Goal: Task Accomplishment & Management: Manage account settings

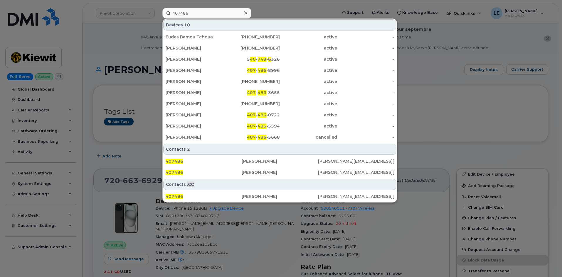
click at [128, 41] on div at bounding box center [281, 138] width 562 height 277
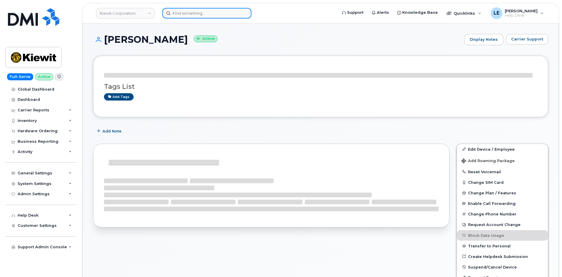
click at [209, 17] on input at bounding box center [206, 13] width 89 height 11
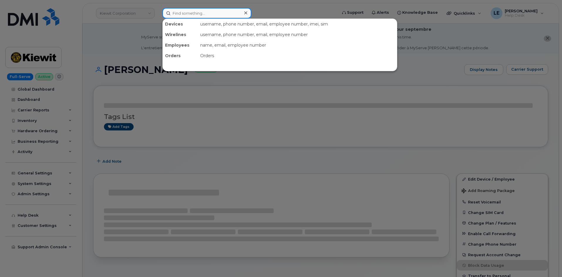
paste input "ANDREW.SCHAAL@KIEWIT.COM"
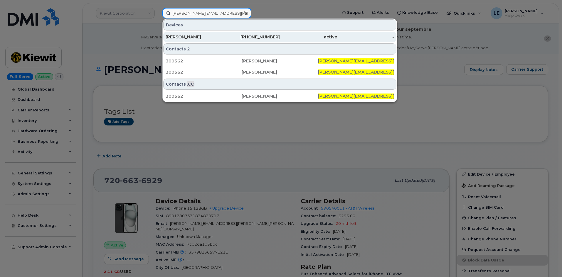
type input "ANDREW.SCHAAL@KIEWIT.COM"
click at [207, 34] on div "Andrew Schaal" at bounding box center [194, 37] width 57 height 11
click at [205, 35] on div "Andrew Schaal" at bounding box center [194, 37] width 57 height 6
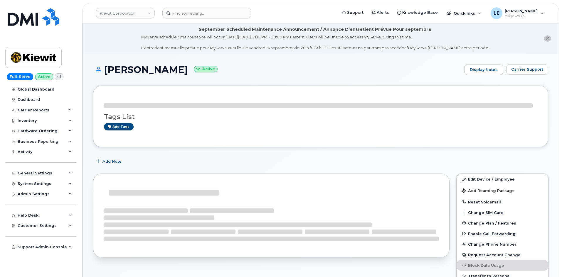
click at [231, 161] on div "Add Note" at bounding box center [320, 161] width 455 height 11
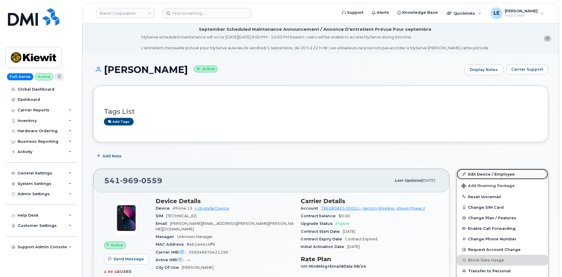
click at [470, 174] on link "Edit Device / Employee" at bounding box center [502, 174] width 91 height 11
click at [479, 175] on link "Edit Device / Employee" at bounding box center [502, 174] width 91 height 11
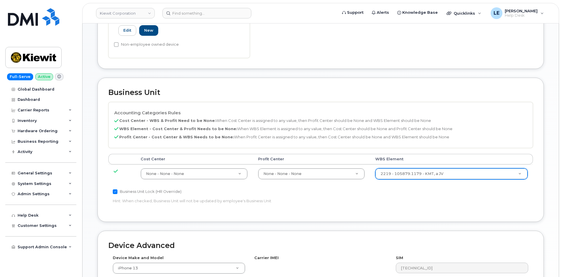
scroll to position [235, 0]
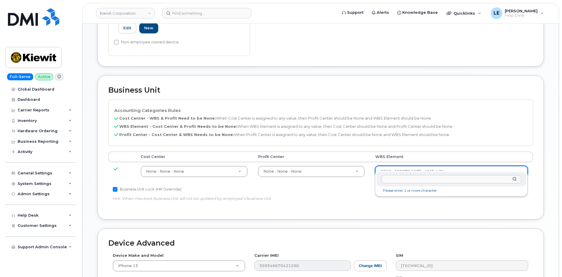
click at [405, 177] on input "text" at bounding box center [451, 179] width 140 height 9
type input "105879.1179"
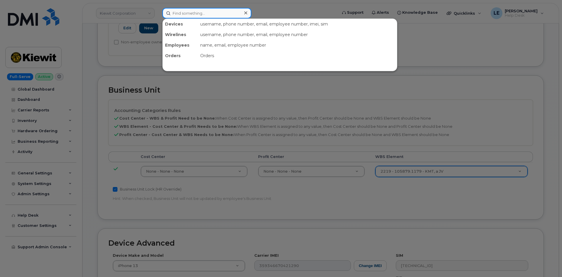
click at [191, 17] on input at bounding box center [206, 13] width 89 height 11
paste input "[EMAIL_ADDRESS][PERSON_NAME][DOMAIN_NAME]"
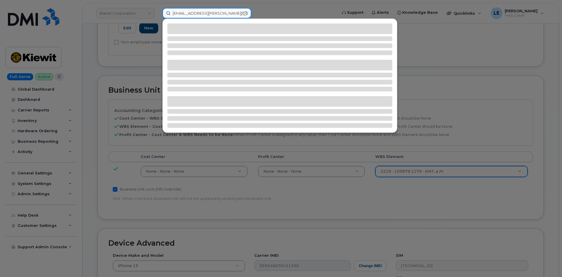
type input "[EMAIL_ADDRESS][PERSON_NAME][DOMAIN_NAME]"
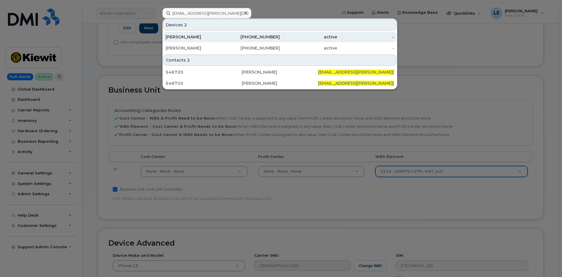
click at [225, 36] on div "725-287-0641" at bounding box center [251, 37] width 57 height 6
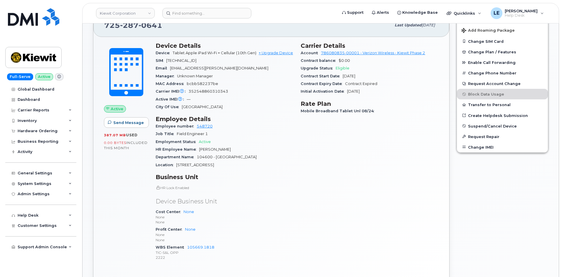
scroll to position [88, 0]
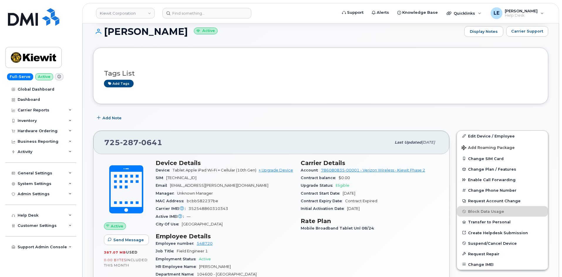
click at [143, 92] on div "Tags List Add tags" at bounding box center [320, 75] width 433 height 35
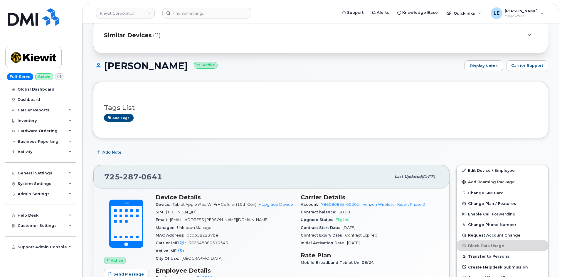
scroll to position [0, 0]
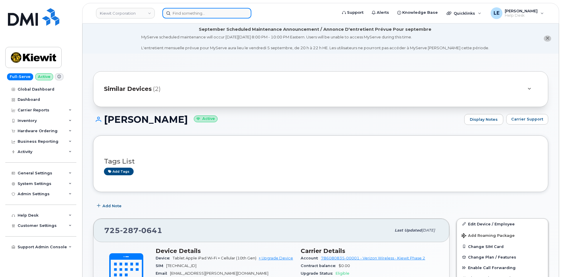
click at [181, 16] on input at bounding box center [206, 13] width 89 height 11
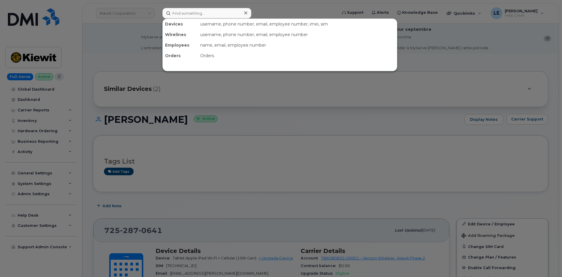
click at [193, 121] on div at bounding box center [281, 138] width 562 height 277
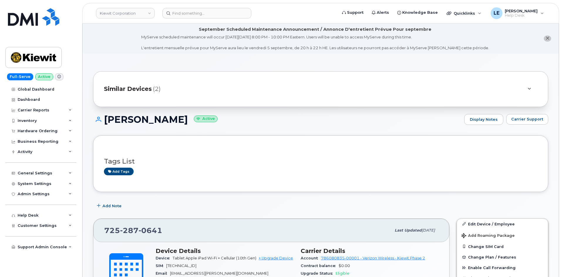
click at [186, 93] on div "Similar Devices (2)" at bounding box center [312, 89] width 417 height 14
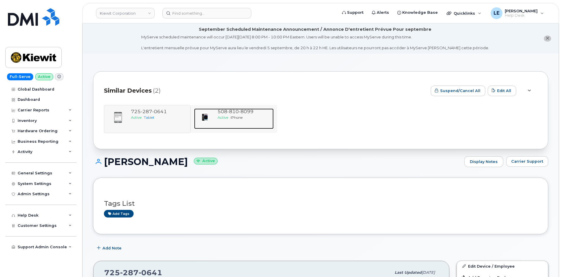
click at [245, 116] on div "Active iPhone" at bounding box center [244, 117] width 54 height 5
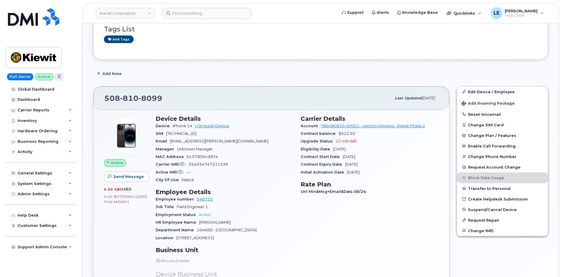
scroll to position [147, 0]
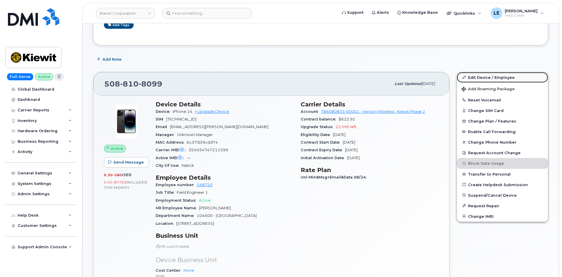
click at [472, 77] on link "Edit Device / Employee" at bounding box center [502, 77] width 91 height 11
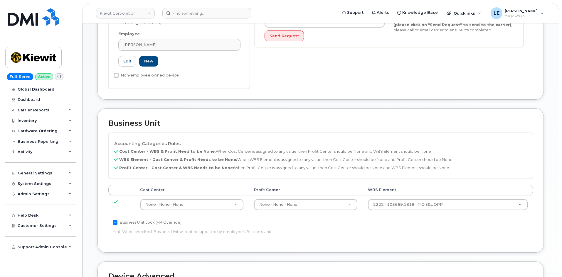
scroll to position [205, 0]
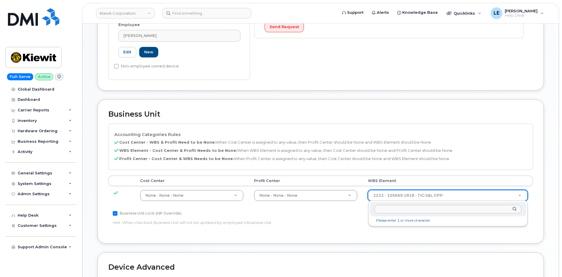
click at [409, 211] on input "text" at bounding box center [447, 209] width 147 height 9
type input "104600.1272"
type input "35914223"
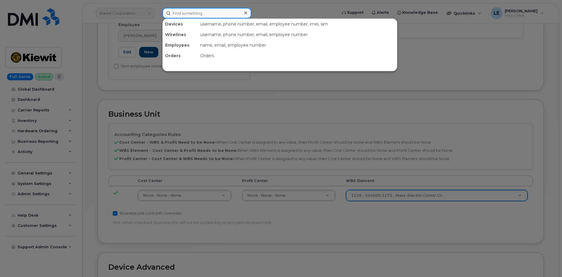
click at [221, 17] on input at bounding box center [206, 13] width 89 height 11
paste input "MARTIN.BROWN@KIEWIT.COM"
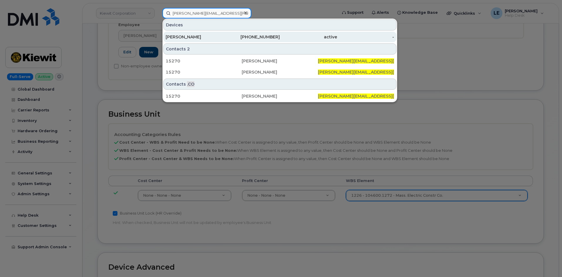
type input "MARTIN.BROWN@KIEWIT.COM"
click at [221, 37] on div "BROWN MARTIN" at bounding box center [194, 37] width 57 height 6
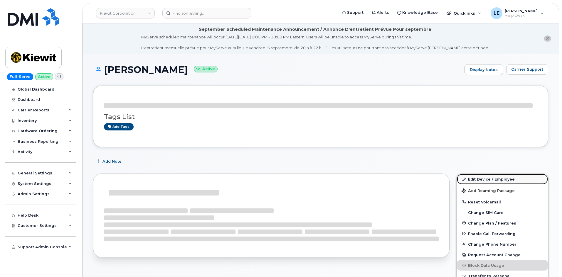
click at [487, 180] on link "Edit Device / Employee" at bounding box center [502, 179] width 91 height 11
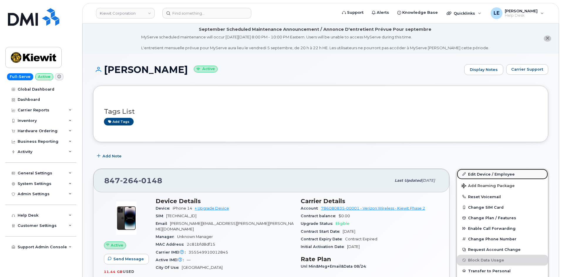
click at [484, 175] on link "Edit Device / Employee" at bounding box center [502, 174] width 91 height 11
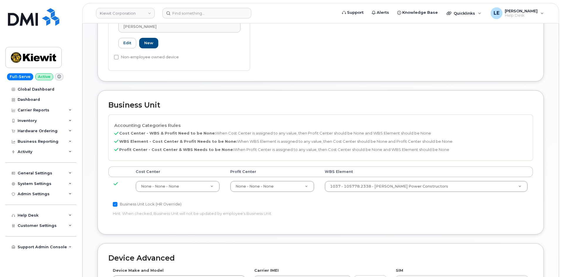
scroll to position [235, 0]
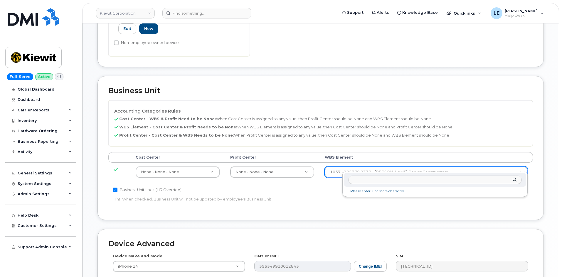
click at [372, 178] on input "text" at bounding box center [434, 180] width 173 height 9
type input "106092.1194"
type input "33375768"
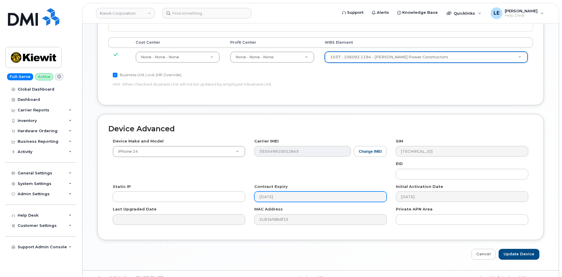
scroll to position [356, 0]
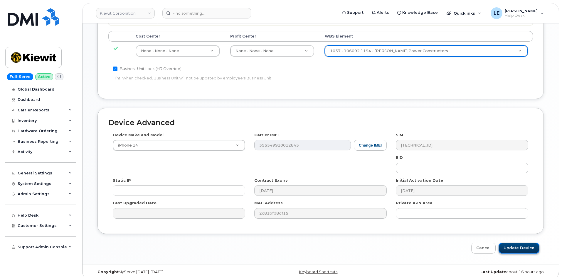
click at [520, 244] on input "Update Device" at bounding box center [518, 248] width 41 height 11
type input "Saving..."
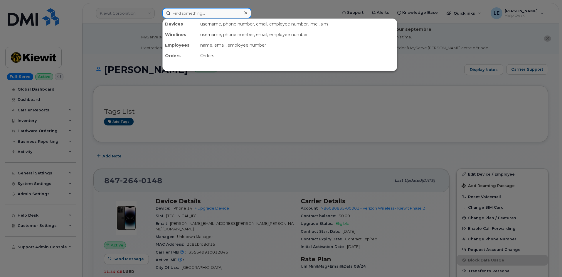
click at [177, 15] on input at bounding box center [206, 13] width 89 height 11
paste input "WILL.COLEMAN@KIEWIT.COM"
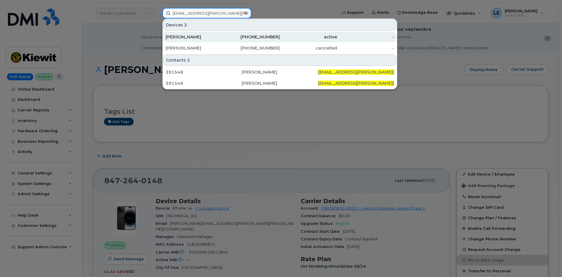
type input "WILL.COLEMAN@KIEWIT.COM"
click at [220, 35] on div "WILL COLEMAN" at bounding box center [194, 37] width 57 height 6
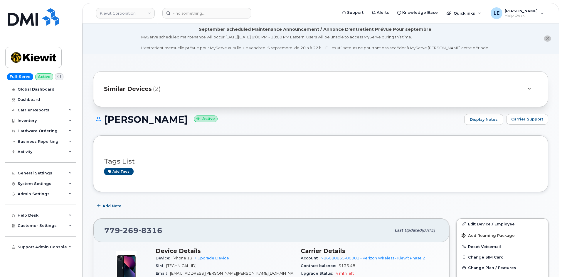
click at [227, 89] on div "Similar Devices (2)" at bounding box center [312, 89] width 417 height 14
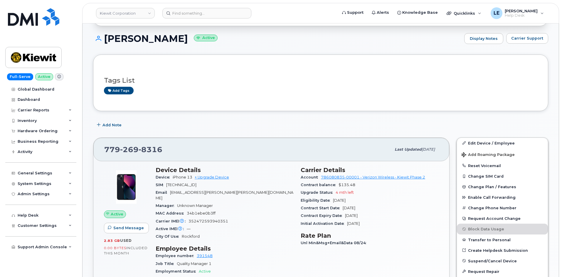
scroll to position [205, 0]
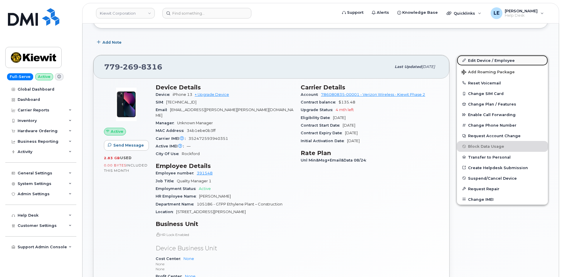
click at [481, 62] on link "Edit Device / Employee" at bounding box center [502, 60] width 91 height 11
click at [472, 58] on link "Edit Device / Employee" at bounding box center [502, 60] width 91 height 11
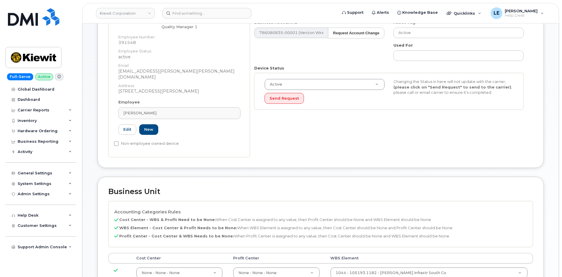
scroll to position [264, 0]
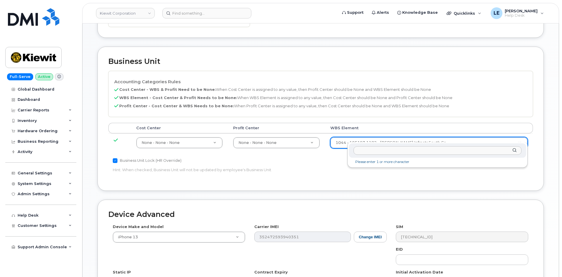
click at [384, 148] on input "text" at bounding box center [437, 150] width 168 height 9
type input "105186.2491"
type input "30139203"
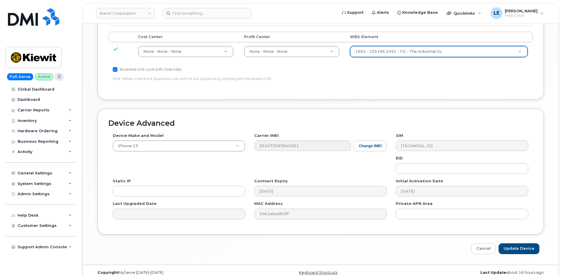
scroll to position [356, 0]
click at [515, 244] on input "Update Device" at bounding box center [518, 248] width 41 height 11
type input "Saving..."
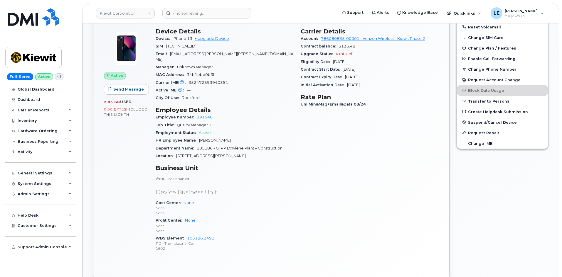
scroll to position [235, 0]
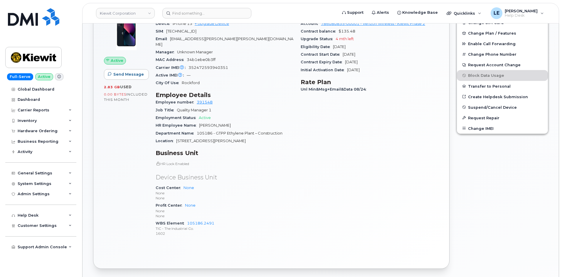
click at [216, 20] on header "[PERSON_NAME] Corporation Support Alerts Knowledge Base Quicklinks Suspend / Ca…" at bounding box center [320, 13] width 477 height 21
click at [215, 18] on input at bounding box center [206, 13] width 89 height 11
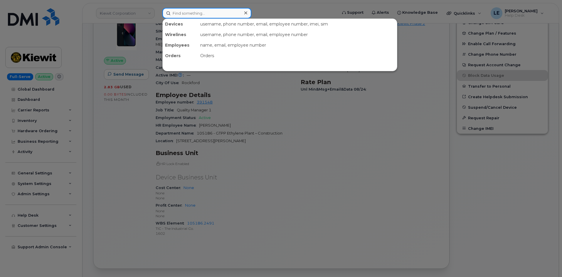
paste input "[PERSON_NAME][EMAIL_ADDRESS][PERSON_NAME][PERSON_NAME][DOMAIN_NAME]"
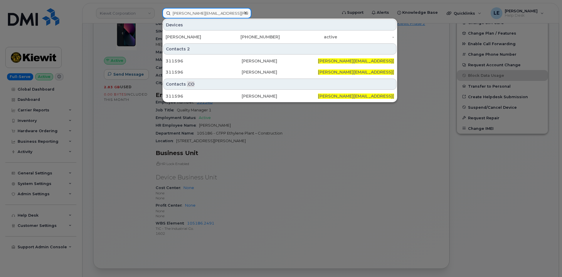
type input "[PERSON_NAME][EMAIL_ADDRESS][PERSON_NAME][PERSON_NAME][DOMAIN_NAME]"
click at [207, 31] on div "Devices [PERSON_NAME] [PHONE_NUMBER] active -" at bounding box center [280, 31] width 234 height 24
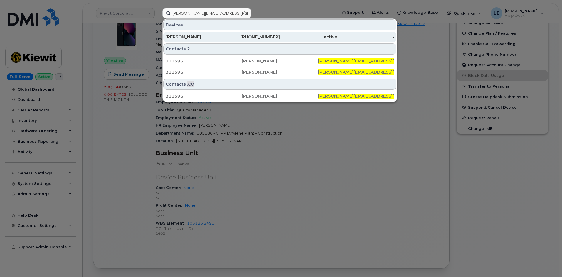
click at [206, 32] on div "[PERSON_NAME]" at bounding box center [194, 37] width 57 height 11
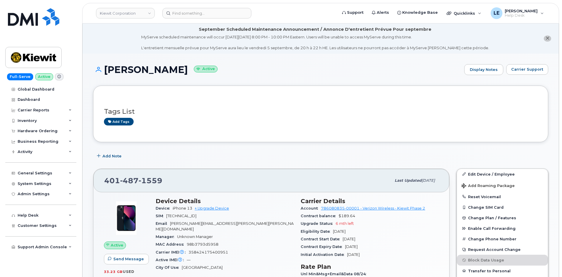
click at [480, 172] on link "Edit Device / Employee" at bounding box center [502, 174] width 91 height 11
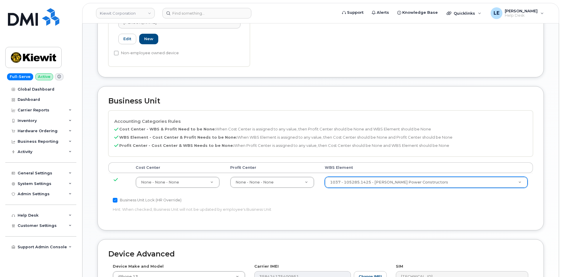
scroll to position [235, 0]
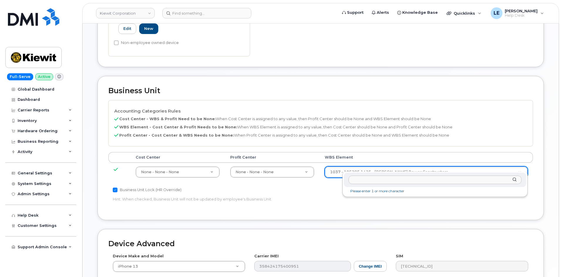
click at [379, 179] on input "text" at bounding box center [434, 180] width 173 height 9
type input "106038.1581"
type input "29908405"
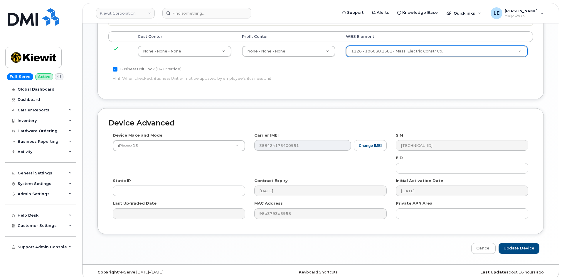
scroll to position [356, 0]
click at [526, 246] on input "Update Device" at bounding box center [518, 248] width 41 height 11
type input "Saving..."
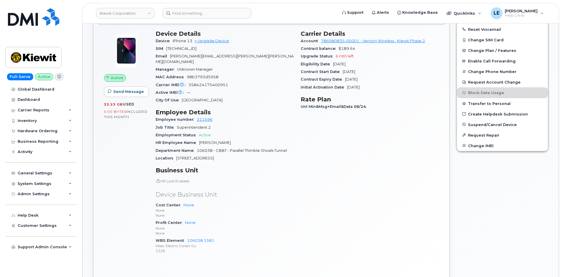
scroll to position [176, 0]
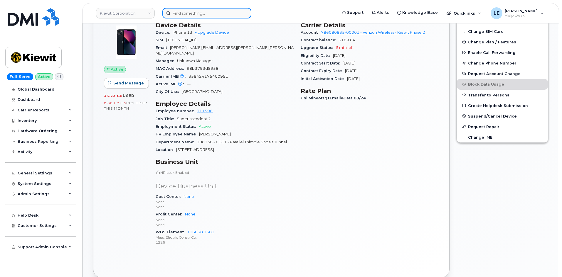
click at [239, 13] on input at bounding box center [206, 13] width 89 height 11
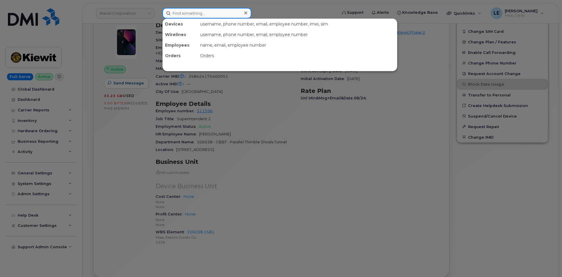
paste input "MARTIN.BROWN@KIEWIT.COM"
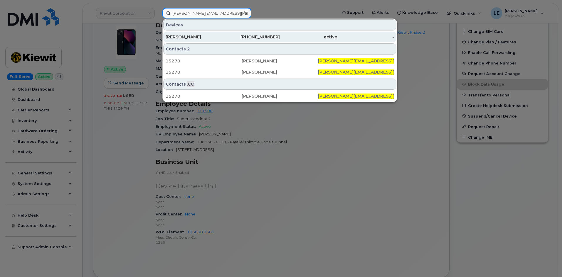
type input "MARTIN.BROWN@KIEWIT.COM"
click at [221, 35] on div "BROWN MARTIN" at bounding box center [194, 37] width 57 height 6
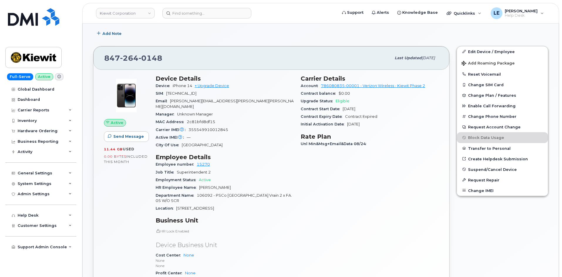
scroll to position [205, 0]
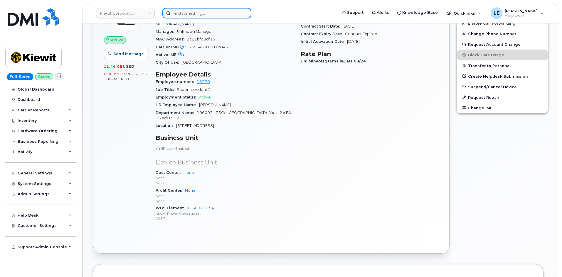
click at [179, 15] on input at bounding box center [206, 13] width 89 height 11
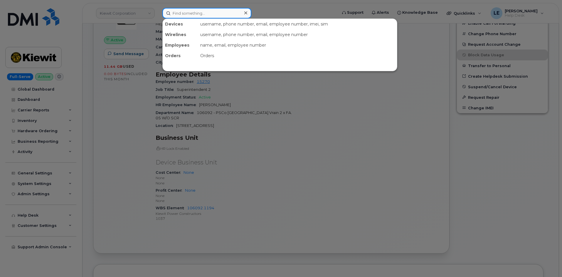
paste input "[PERSON_NAME][EMAIL_ADDRESS][PERSON_NAME][DOMAIN_NAME]"
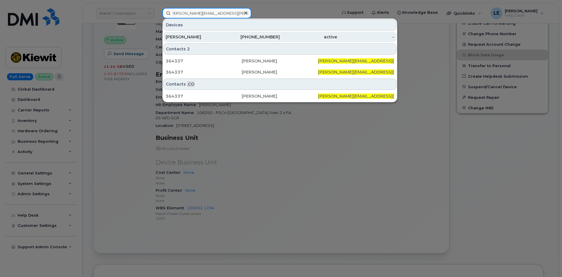
type input "[PERSON_NAME][EMAIL_ADDRESS][PERSON_NAME][DOMAIN_NAME]"
click at [209, 34] on div "[PERSON_NAME]" at bounding box center [194, 37] width 57 height 6
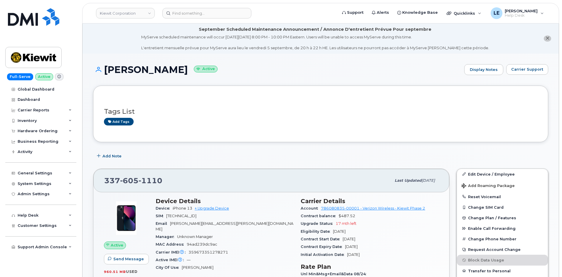
click at [472, 173] on link "Edit Device / Employee" at bounding box center [502, 174] width 91 height 11
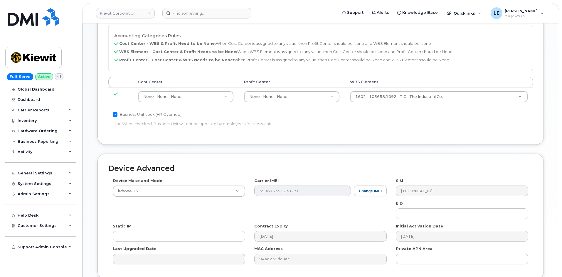
scroll to position [239, 0]
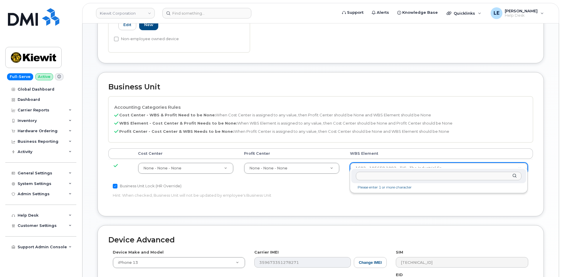
click at [376, 178] on input "text" at bounding box center [439, 176] width 166 height 9
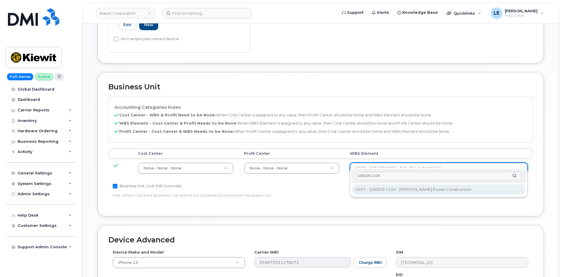
type input "106029.1104"
type input "29877589"
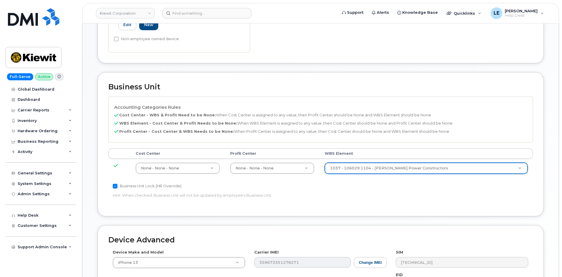
scroll to position [356, 0]
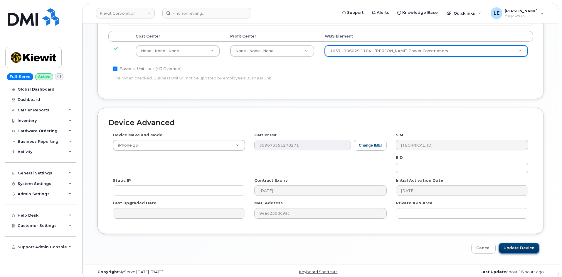
click at [512, 243] on input "Update Device" at bounding box center [518, 248] width 41 height 11
type input "Saving..."
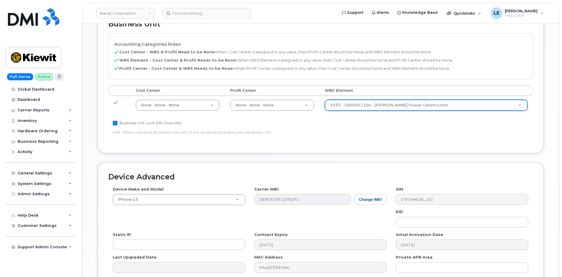
scroll to position [297, 0]
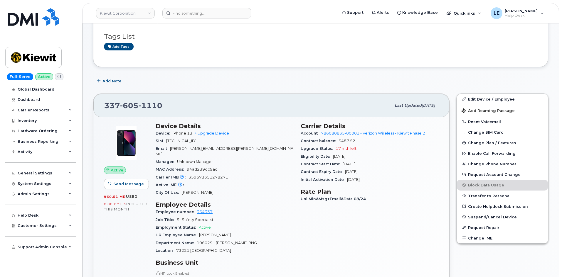
scroll to position [205, 0]
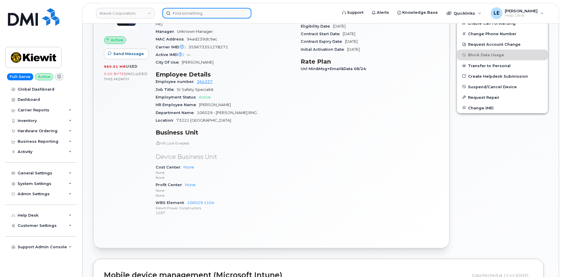
click at [182, 13] on input at bounding box center [206, 13] width 89 height 11
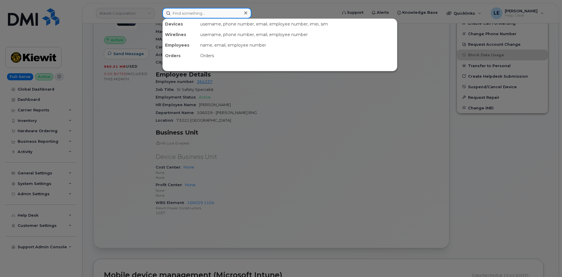
paste input "[PERSON_NAME][EMAIL_ADDRESS][PERSON_NAME][PERSON_NAME][DOMAIN_NAME]"
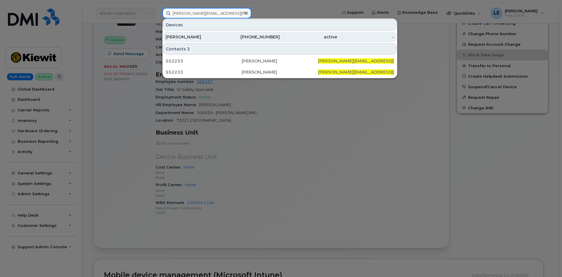
type input "[PERSON_NAME][EMAIL_ADDRESS][PERSON_NAME][PERSON_NAME][DOMAIN_NAME]"
click at [210, 36] on div "[PERSON_NAME]" at bounding box center [194, 37] width 57 height 6
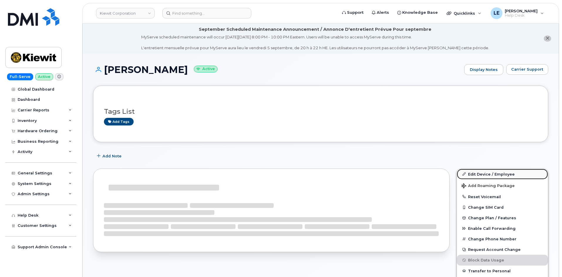
click at [494, 174] on link "Edit Device / Employee" at bounding box center [502, 174] width 91 height 11
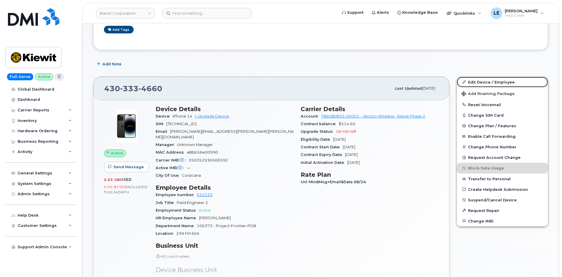
scroll to position [88, 0]
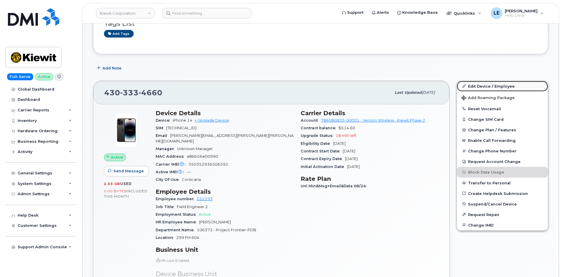
click at [470, 88] on link "Edit Device / Employee" at bounding box center [502, 86] width 91 height 11
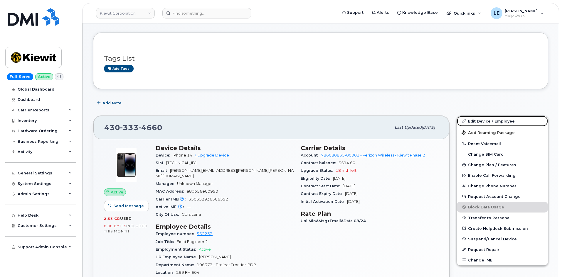
scroll to position [0, 0]
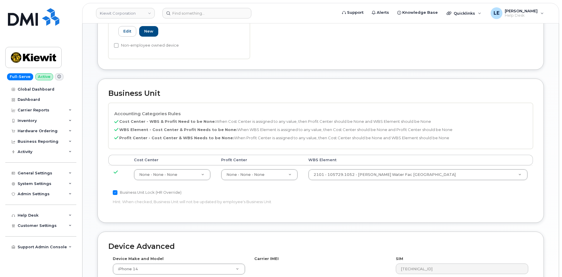
scroll to position [265, 0]
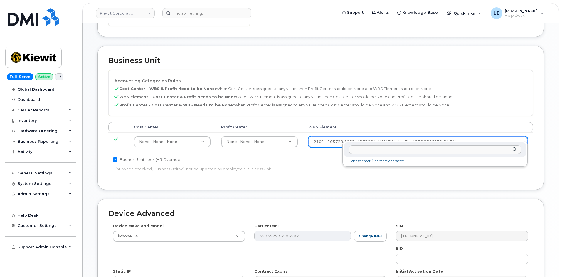
click at [363, 151] on input "text" at bounding box center [434, 150] width 173 height 9
type input "106373.1081"
type input "35050978"
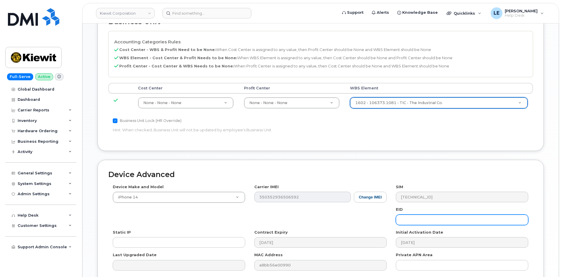
scroll to position [356, 0]
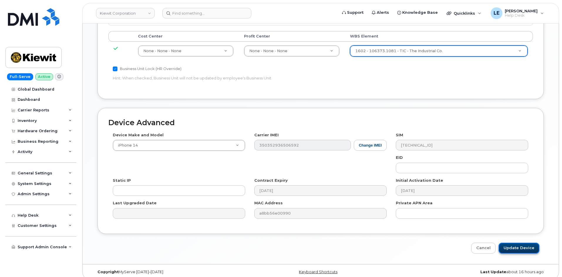
click at [515, 243] on input "Update Device" at bounding box center [518, 248] width 41 height 11
type input "Saving..."
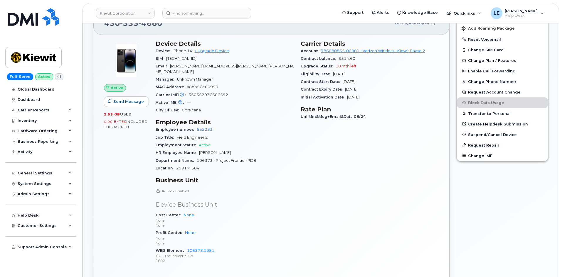
scroll to position [205, 0]
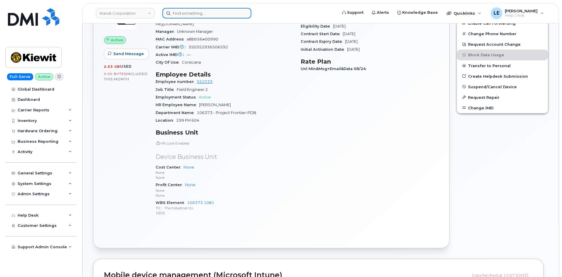
click at [193, 13] on input at bounding box center [206, 13] width 89 height 11
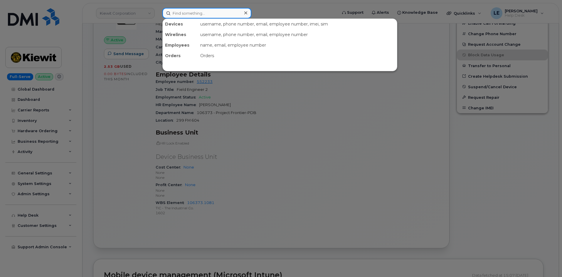
paste input "[PERSON_NAME][EMAIL_ADDRESS][PERSON_NAME][PERSON_NAME][DOMAIN_NAME]"
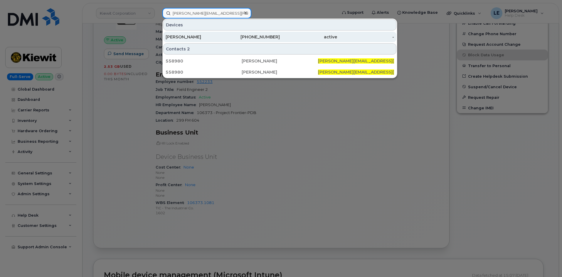
type input "JOHN.NAPOLITANO@KIEWIT.COM"
click at [204, 40] on div "JOHN NAPOLITANO" at bounding box center [194, 37] width 57 height 6
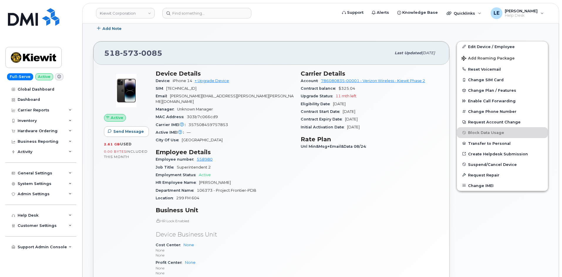
scroll to position [117, 0]
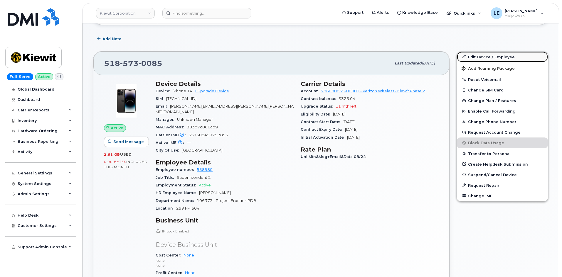
click at [465, 58] on icon at bounding box center [463, 56] width 3 height 3
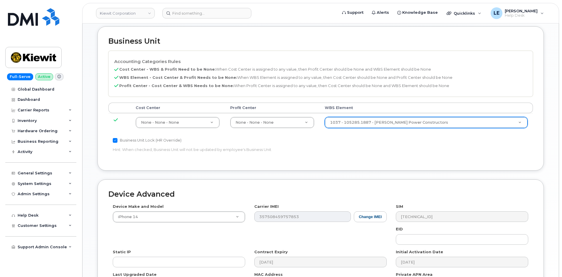
scroll to position [293, 0]
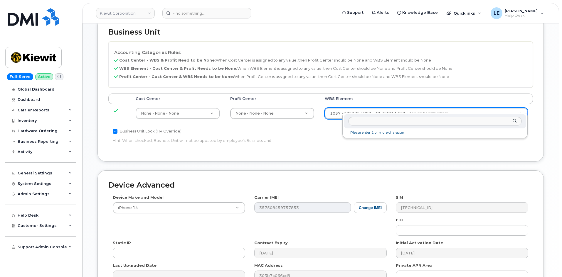
click at [384, 118] on input "text" at bounding box center [434, 121] width 173 height 9
type input "106373.1081"
type input "35050978"
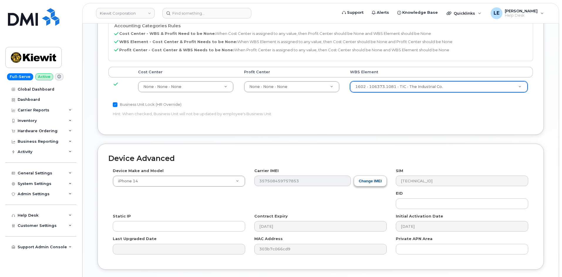
scroll to position [356, 0]
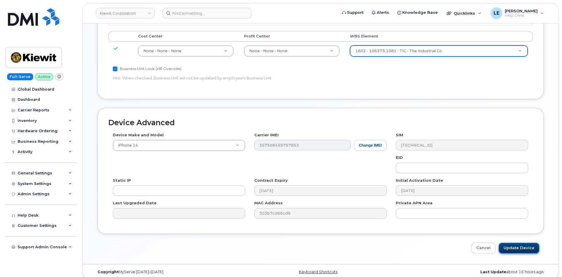
click at [522, 243] on input "Update Device" at bounding box center [518, 248] width 41 height 11
type input "Saving..."
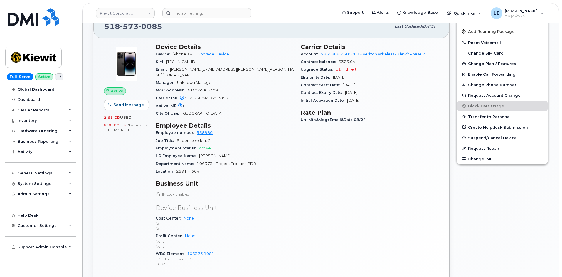
scroll to position [147, 0]
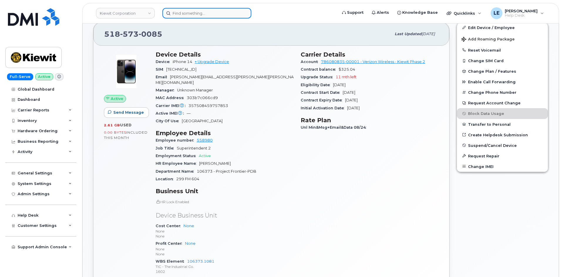
click at [223, 13] on input at bounding box center [206, 13] width 89 height 11
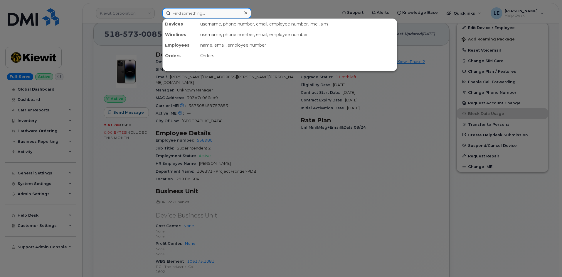
paste input "MIKE.MOTT@TICUS.COM"
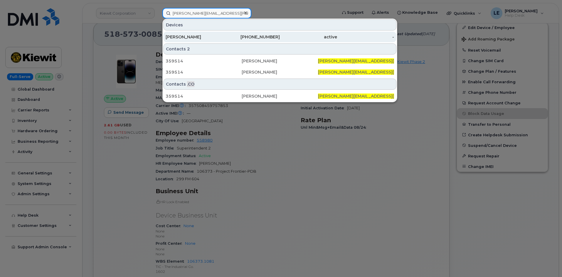
type input "MIKE.MOTT@TICUS.COM"
click at [202, 33] on div "MIKE MOTT" at bounding box center [194, 37] width 57 height 11
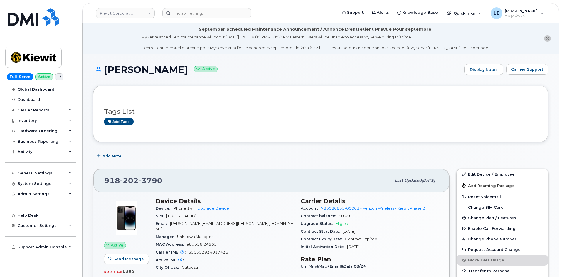
click at [225, 141] on div "Tags List Add tags" at bounding box center [320, 114] width 455 height 56
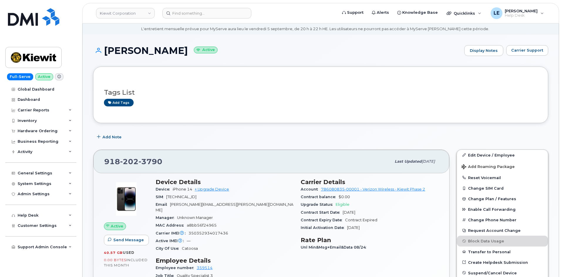
scroll to position [29, 0]
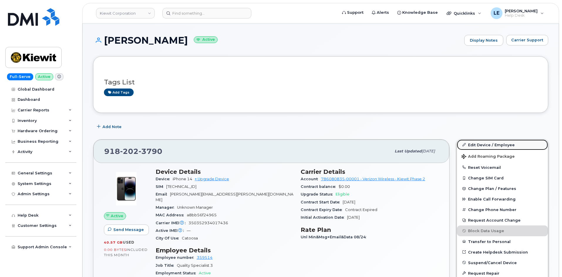
click at [475, 144] on link "Edit Device / Employee" at bounding box center [502, 145] width 91 height 11
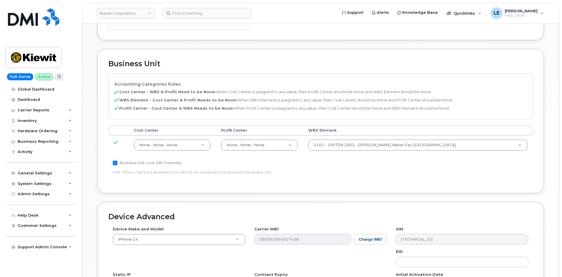
scroll to position [264, 0]
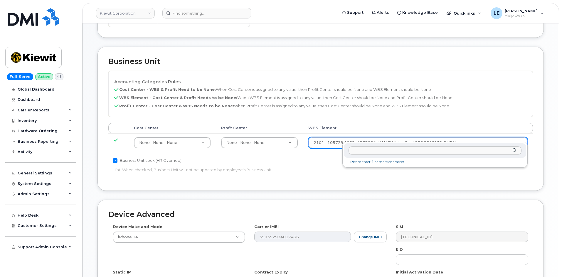
click at [379, 152] on input "text" at bounding box center [434, 150] width 173 height 9
type input "106373.1081"
type input "35050978"
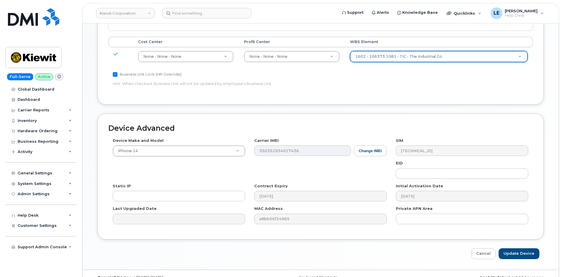
scroll to position [356, 0]
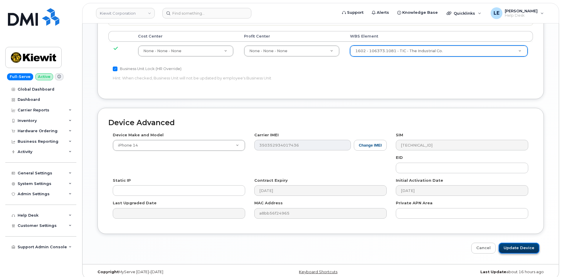
click at [531, 245] on input "Update Device" at bounding box center [518, 248] width 41 height 11
type input "Saving..."
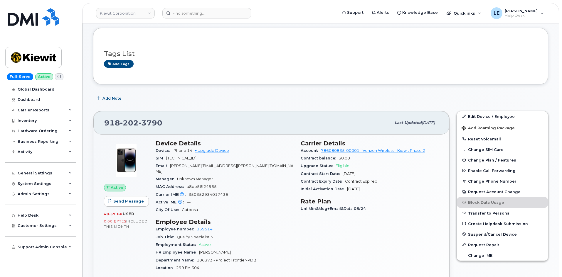
scroll to position [205, 0]
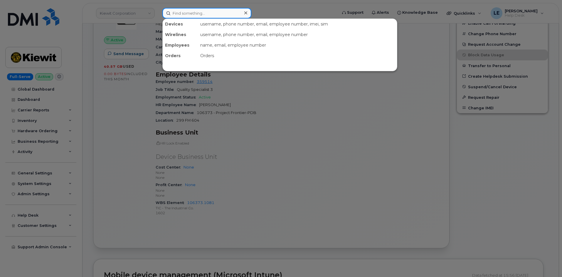
click at [211, 18] on input at bounding box center [206, 13] width 89 height 11
paste input "[PERSON_NAME][EMAIL_ADDRESS][PERSON_NAME][PERSON_NAME][DOMAIN_NAME]"
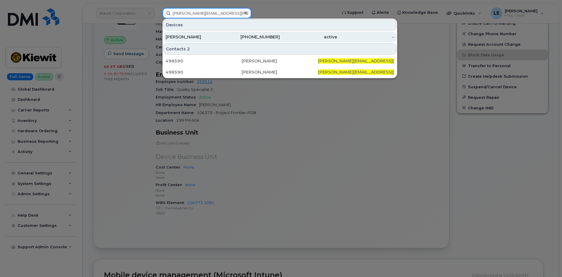
type input "[PERSON_NAME][EMAIL_ADDRESS][PERSON_NAME][PERSON_NAME][DOMAIN_NAME]"
click at [211, 33] on div "[PERSON_NAME]" at bounding box center [194, 37] width 57 height 11
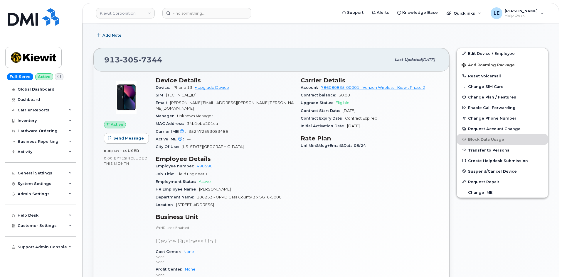
scroll to position [117, 0]
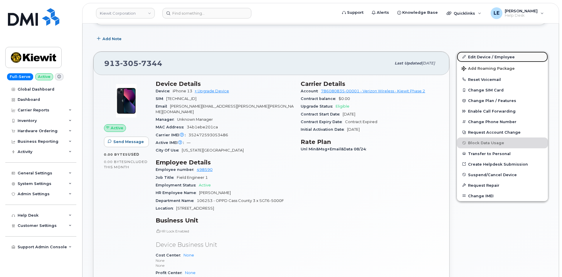
click at [471, 57] on link "Edit Device / Employee" at bounding box center [502, 57] width 91 height 11
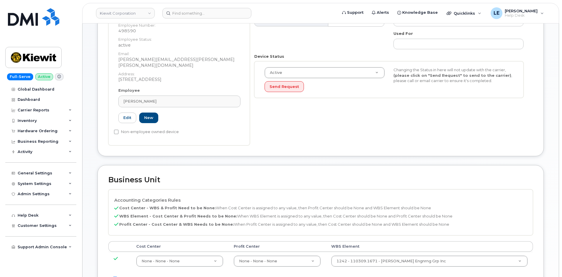
scroll to position [205, 0]
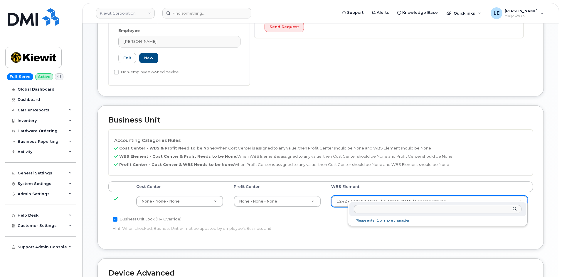
click at [381, 205] on input "text" at bounding box center [438, 209] width 168 height 9
type input "106253.1984"
type input "34121115"
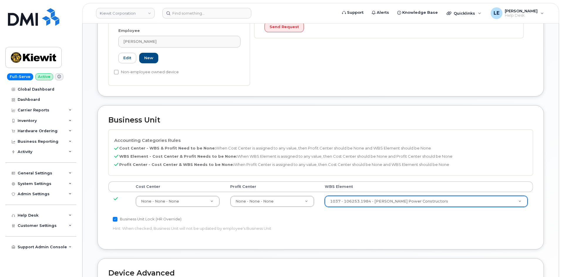
click at [369, 217] on div "Business Unit Lock (HR Override)" at bounding box center [250, 219] width 274 height 7
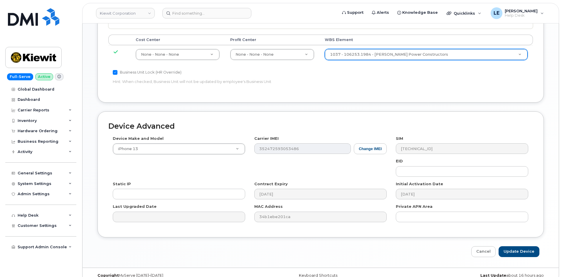
scroll to position [356, 0]
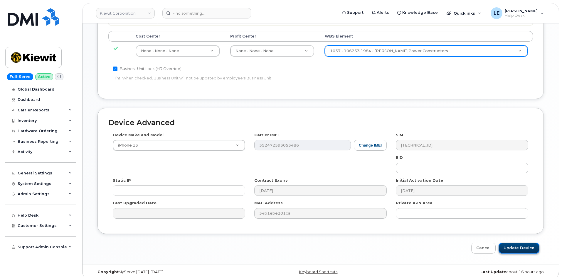
click at [524, 244] on input "Update Device" at bounding box center [518, 248] width 41 height 11
type input "Saving..."
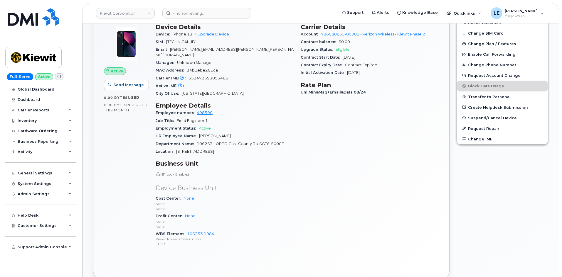
scroll to position [264, 0]
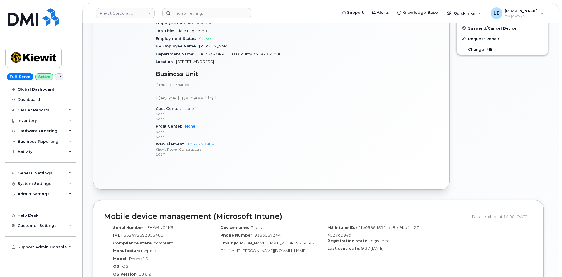
click at [106, 136] on div "Active Send Message 0.00 Bytes  used 0.00 Bytes  included this month" at bounding box center [126, 48] width 52 height 237
click at [103, 135] on div "Active Send Message 0.00 Bytes  used 0.00 Bytes  included this month" at bounding box center [126, 48] width 52 height 237
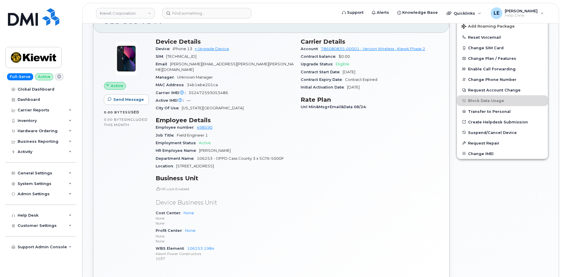
scroll to position [235, 0]
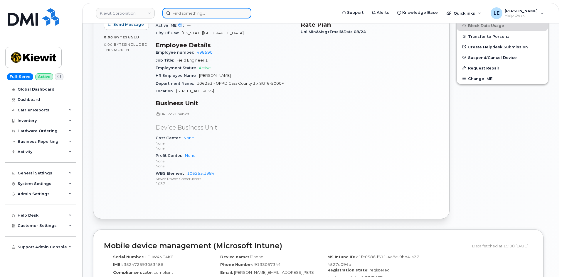
click at [229, 15] on input at bounding box center [206, 13] width 89 height 11
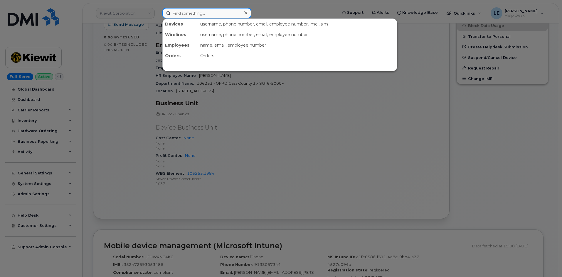
paste input "[PERSON_NAME][EMAIL_ADDRESS][PERSON_NAME][DOMAIN_NAME]"
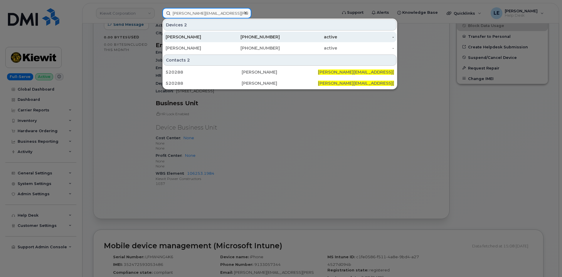
type input "[PERSON_NAME][EMAIL_ADDRESS][PERSON_NAME][DOMAIN_NAME]"
click at [237, 39] on div "838-217-3002" at bounding box center [251, 37] width 57 height 6
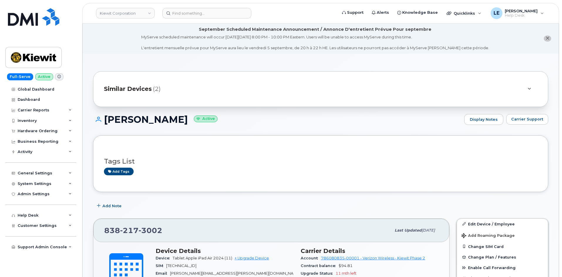
click at [136, 90] on span "Similar Devices" at bounding box center [128, 89] width 48 height 9
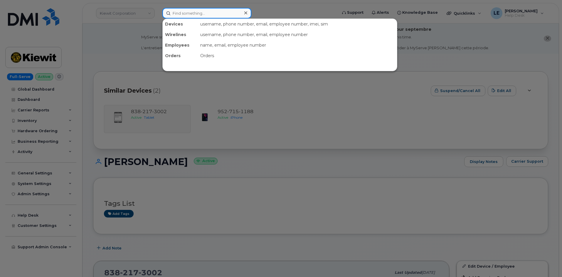
click at [186, 13] on input at bounding box center [206, 13] width 89 height 11
paste input "[PERSON_NAME][EMAIL_ADDRESS][PERSON_NAME][DOMAIN_NAME]"
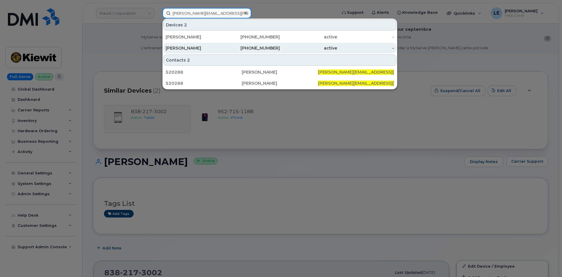
type input "[PERSON_NAME][EMAIL_ADDRESS][PERSON_NAME][DOMAIN_NAME]"
click at [281, 46] on div "active" at bounding box center [308, 48] width 57 height 6
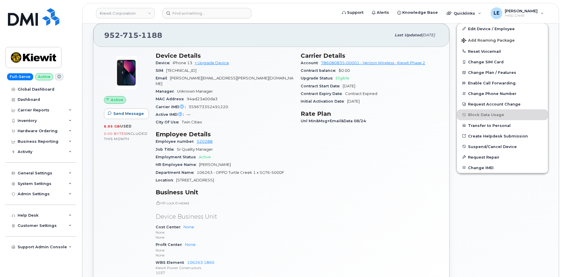
scroll to position [176, 0]
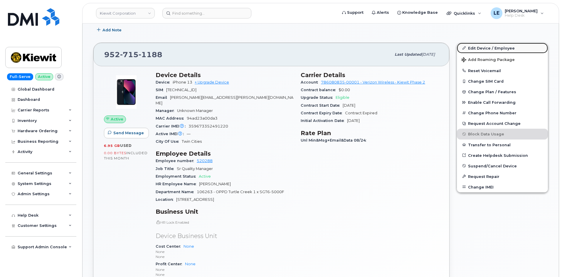
click at [479, 48] on link "Edit Device / Employee" at bounding box center [502, 48] width 91 height 11
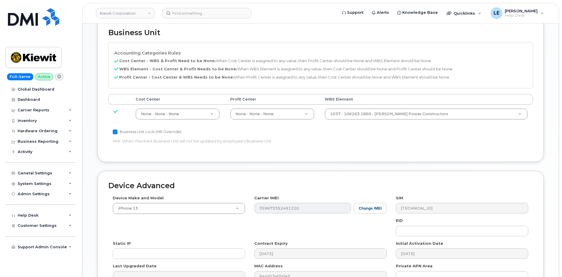
scroll to position [293, 0]
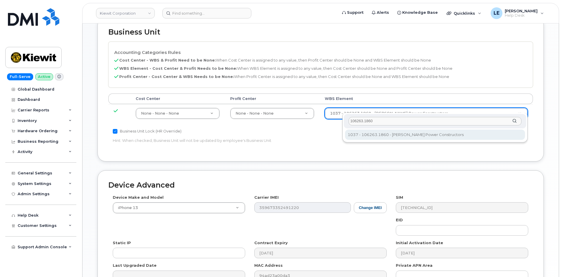
type input "106263.1860"
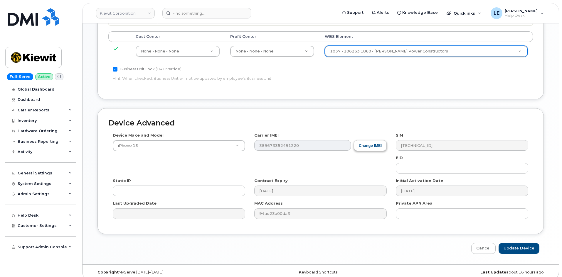
scroll to position [356, 0]
click at [518, 244] on input "Update Device" at bounding box center [518, 248] width 41 height 11
type input "Saving..."
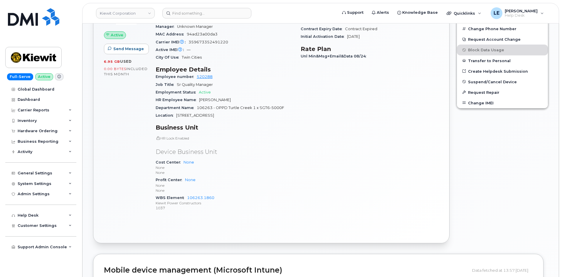
scroll to position [264, 0]
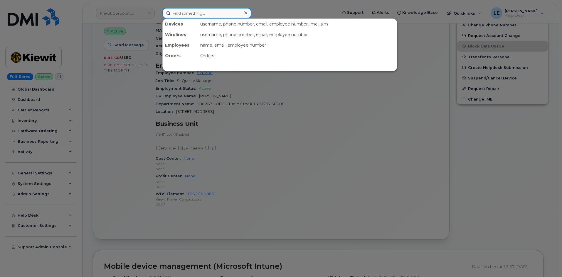
click at [217, 18] on input at bounding box center [206, 13] width 89 height 11
paste input "[PERSON_NAME][EMAIL_ADDRESS][PERSON_NAME][DOMAIN_NAME]"
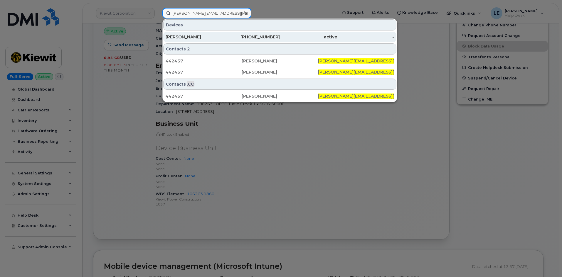
type input "[PERSON_NAME][EMAIL_ADDRESS][PERSON_NAME][DOMAIN_NAME]"
click at [244, 37] on div "[PHONE_NUMBER]" at bounding box center [251, 37] width 57 height 6
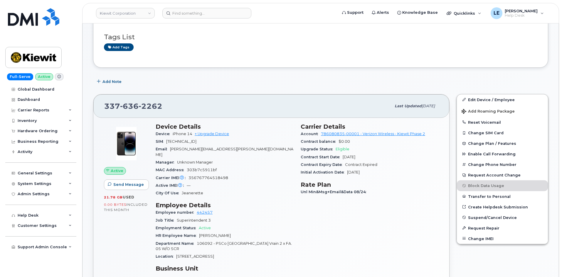
scroll to position [29, 0]
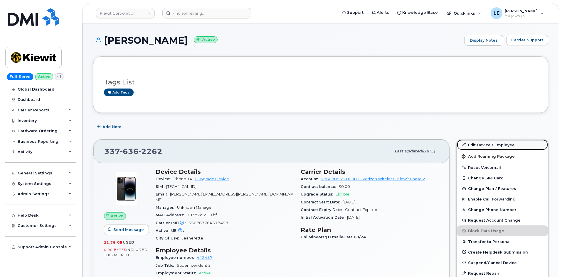
click at [470, 144] on link "Edit Device / Employee" at bounding box center [502, 145] width 91 height 11
click at [479, 142] on link "Edit Device / Employee" at bounding box center [502, 145] width 91 height 11
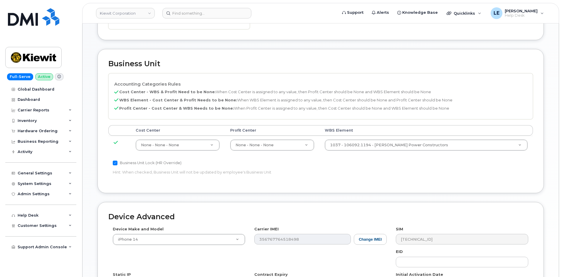
scroll to position [265, 0]
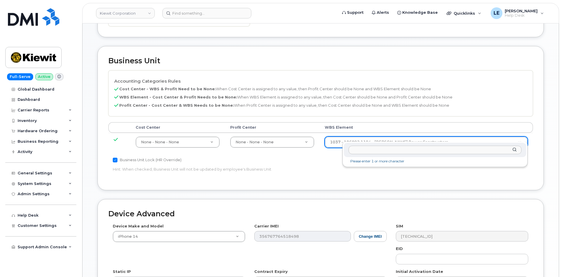
click at [378, 151] on input "text" at bounding box center [434, 150] width 173 height 9
type input "106092.1194"
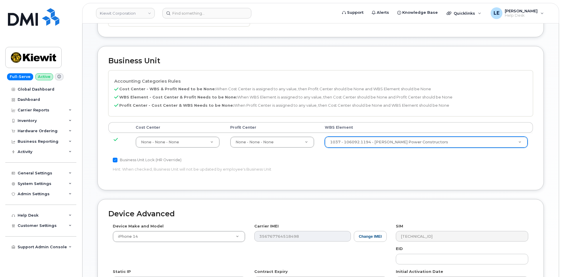
click at [379, 167] on p "Hint: When checked, Business Unit will not be updated by employee's Business Un…" at bounding box center [250, 170] width 274 height 6
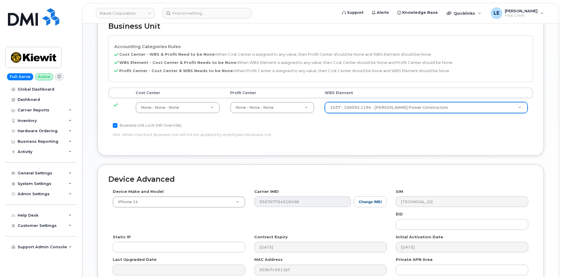
scroll to position [356, 0]
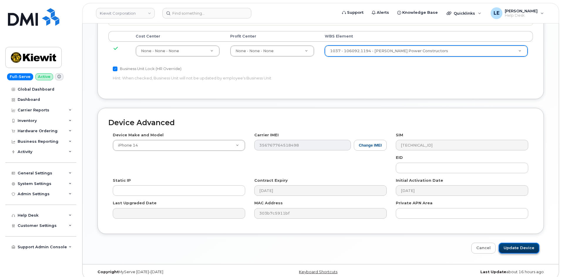
click at [515, 243] on input "Update Device" at bounding box center [518, 248] width 41 height 11
type input "Saving..."
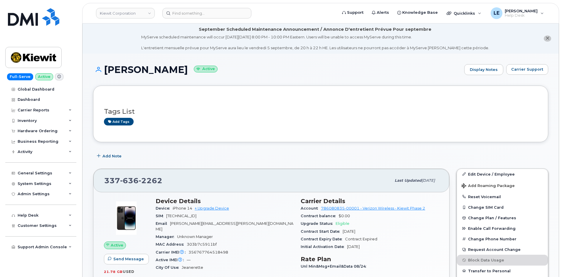
click at [191, 21] on header "Kiewit Corporation Support Alerts Knowledge Base Quicklinks Suspend / Cancel De…" at bounding box center [320, 13] width 477 height 21
click at [191, 18] on header "Kiewit Corporation Support Alerts Knowledge Base Quicklinks Suspend / Cancel De…" at bounding box center [320, 13] width 477 height 21
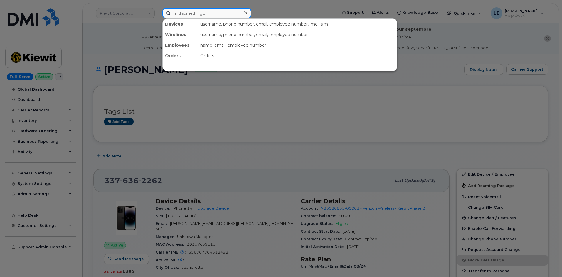
click at [190, 17] on input at bounding box center [206, 13] width 89 height 11
paste input "MUHAMMADUSMAN.SALEEM@KIEWIT.COM"
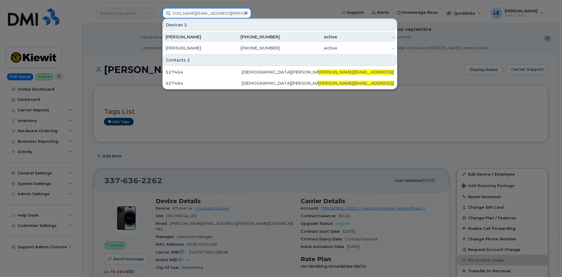
type input "MUHAMMADUSMAN.SALEEM@KIEWIT.COM"
click at [201, 36] on div "MUHAMMAD SALEEM" at bounding box center [194, 37] width 57 height 6
click at [196, 39] on div "MUHAMMAD SALEEM" at bounding box center [194, 37] width 57 height 6
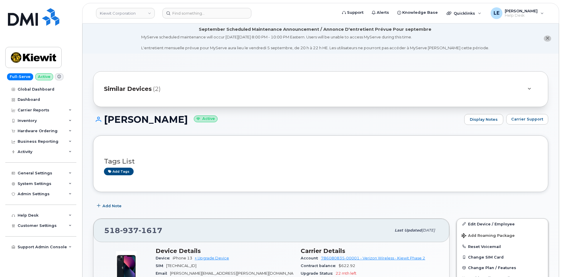
click at [137, 87] on span "Similar Devices" at bounding box center [128, 89] width 48 height 9
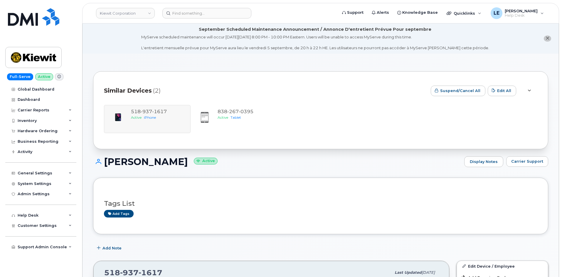
click at [114, 73] on div "Similar Devices (2) Suspend/Cancel All Edit All [PHONE_NUMBER] Active iPhone [P…" at bounding box center [320, 110] width 455 height 78
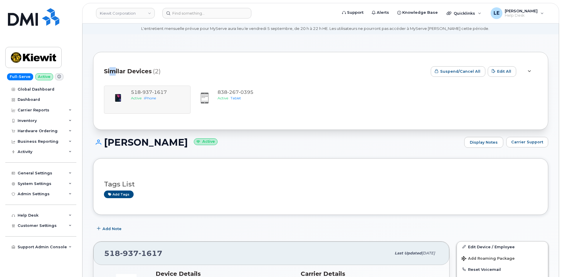
scroll to position [29, 0]
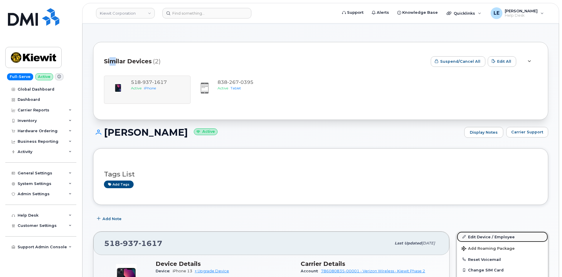
click at [503, 237] on link "Edit Device / Employee" at bounding box center [502, 237] width 91 height 11
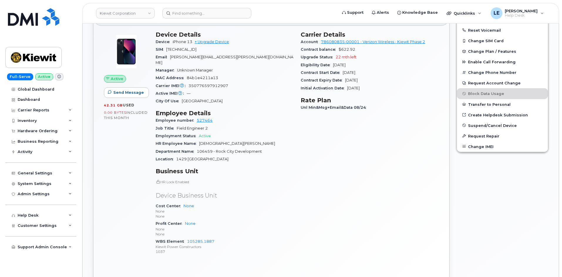
scroll to position [205, 0]
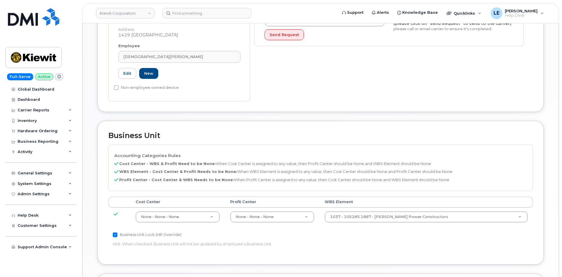
scroll to position [205, 0]
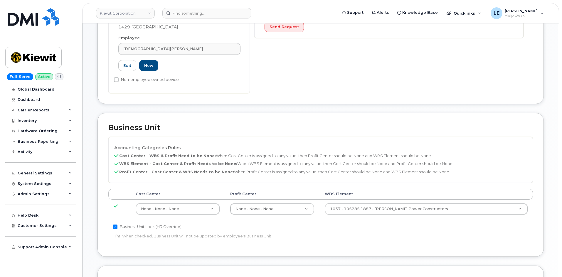
click at [374, 200] on td "1037 - 105285.1887 - Kiewit Power Constructors 29959505" at bounding box center [426, 209] width 214 height 18
click at [370, 205] on div at bounding box center [435, 209] width 182 height 14
click at [371, 208] on input "text" at bounding box center [434, 209] width 173 height 9
paste input "106459.1146"
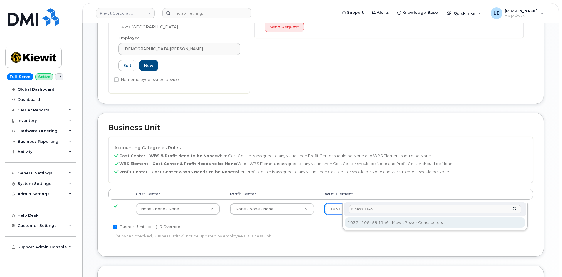
type input "106459.1146"
type input "35545309"
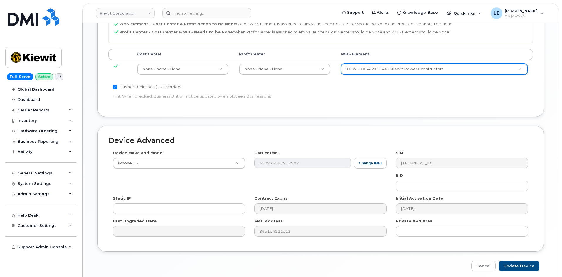
scroll to position [356, 0]
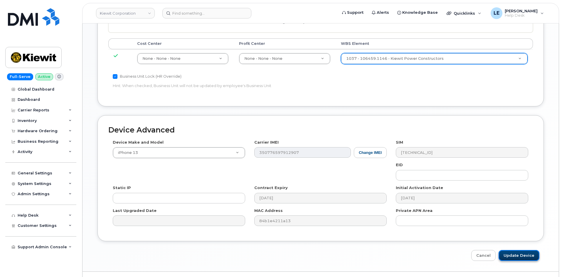
click at [516, 250] on input "Update Device" at bounding box center [518, 255] width 41 height 11
type input "Saving..."
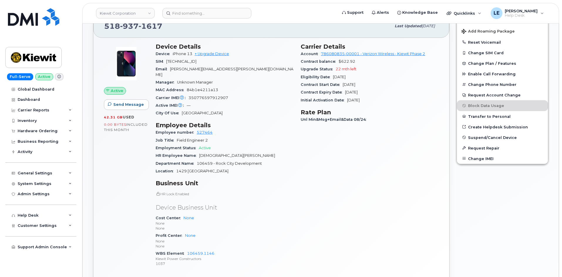
scroll to position [293, 0]
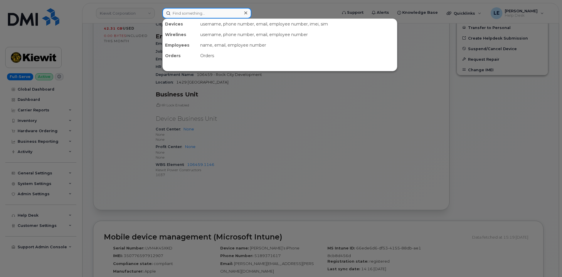
click at [222, 15] on input at bounding box center [206, 13] width 89 height 11
paste input "[EMAIL_ADDRESS][PERSON_NAME][PERSON_NAME][DOMAIN_NAME]"
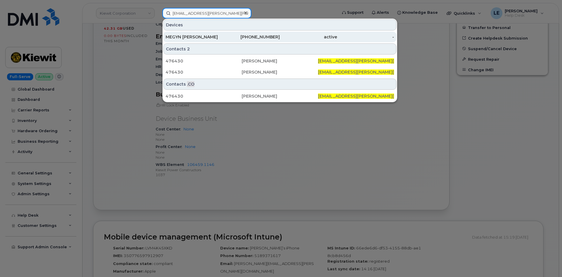
type input "[EMAIL_ADDRESS][PERSON_NAME][PERSON_NAME][DOMAIN_NAME]"
click at [234, 36] on div "603-534-5862" at bounding box center [251, 37] width 57 height 6
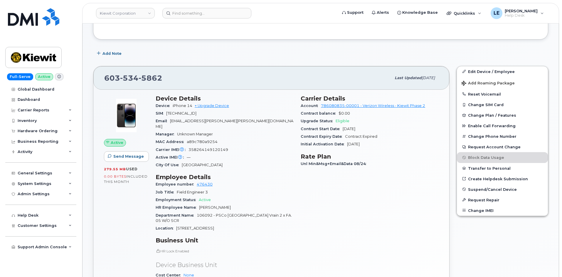
scroll to position [88, 0]
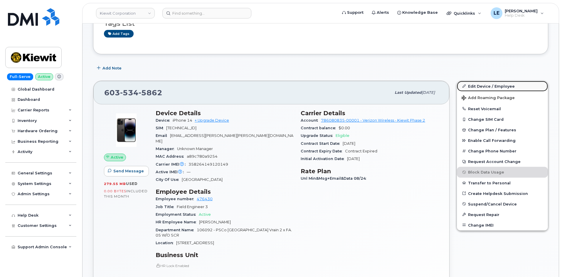
click at [474, 89] on link "Edit Device / Employee" at bounding box center [502, 86] width 91 height 11
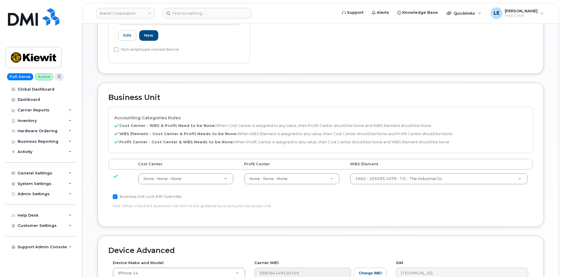
scroll to position [236, 0]
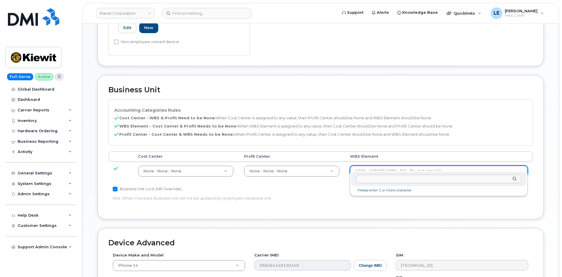
click at [378, 178] on input "text" at bounding box center [439, 179] width 166 height 9
type input "106092.1194"
type input "33375768"
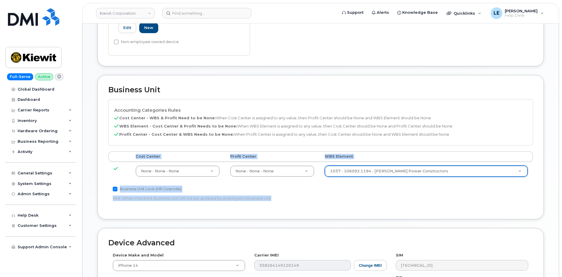
drag, startPoint x: 375, startPoint y: 195, endPoint x: 377, endPoint y: 200, distance: 5.3
click at [377, 200] on div "Accounting Categories Rules Cost Center - WBS & Profit Need to be None: When Co…" at bounding box center [320, 153] width 424 height 109
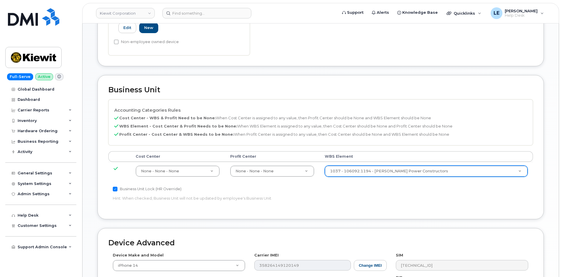
click at [377, 200] on div "Accounting Categories Rules Cost Center - WBS & Profit Need to be None: When Co…" at bounding box center [320, 153] width 424 height 109
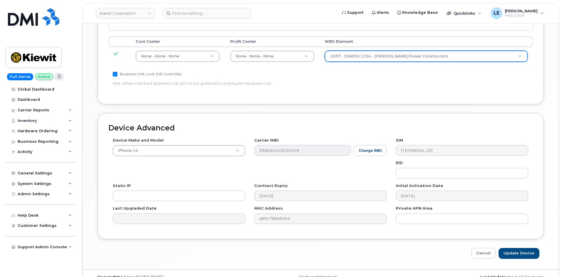
scroll to position [356, 0]
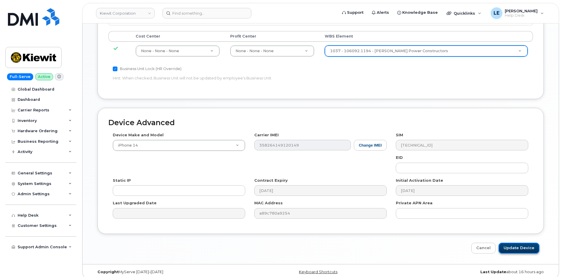
click at [506, 243] on input "Update Device" at bounding box center [518, 248] width 41 height 11
type input "Saving..."
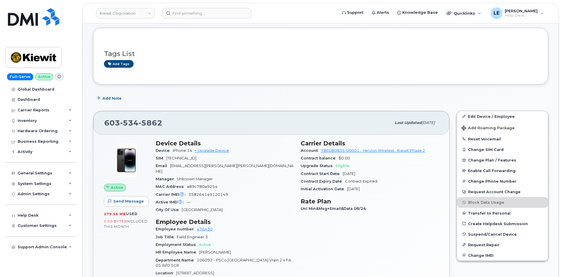
scroll to position [205, 0]
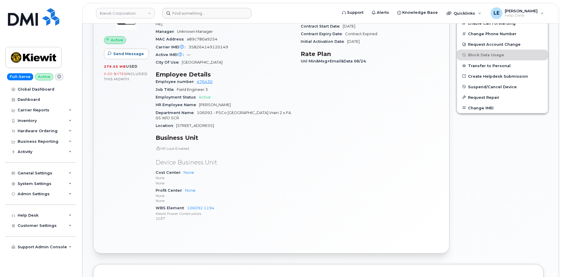
click at [195, 19] on header "[PERSON_NAME] Corporation Support Alerts Knowledge Base Quicklinks Suspend / Ca…" at bounding box center [320, 13] width 477 height 21
click at [195, 16] on input at bounding box center [206, 13] width 89 height 11
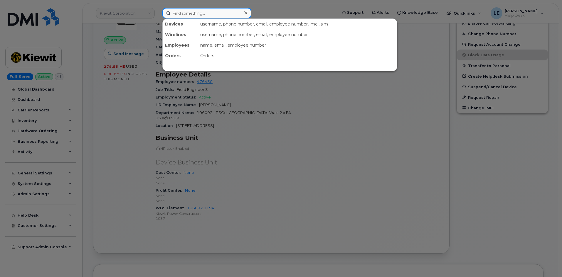
paste input "8179481902"
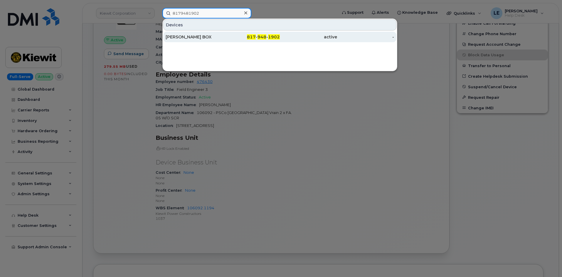
type input "8179481902"
click at [197, 37] on div "[PERSON_NAME] BOX" at bounding box center [194, 37] width 57 height 6
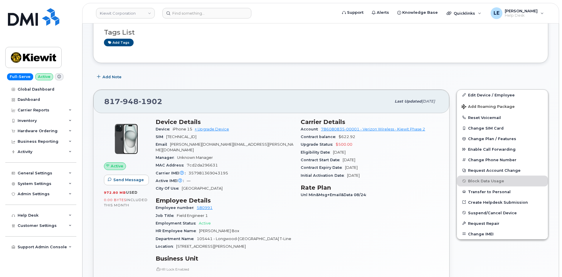
scroll to position [88, 0]
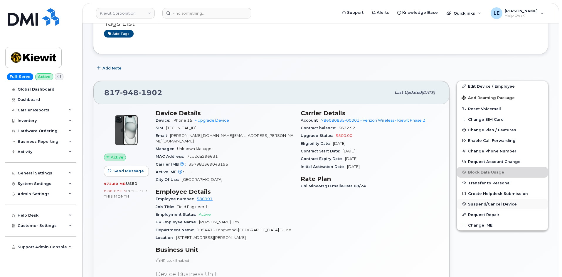
click at [500, 205] on span "Suspend/Cancel Device" at bounding box center [492, 204] width 49 height 4
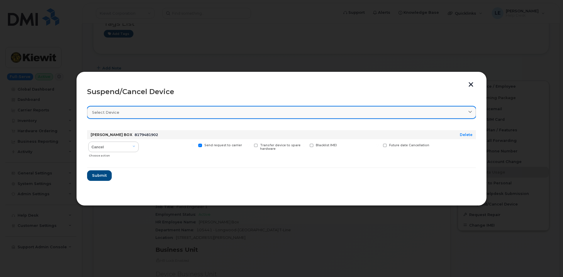
click at [175, 114] on div "Select device" at bounding box center [281, 113] width 379 height 6
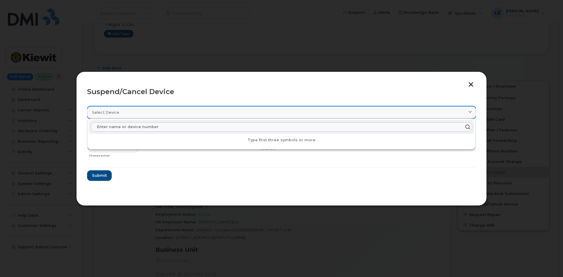
click at [175, 114] on div "Select device" at bounding box center [281, 113] width 379 height 6
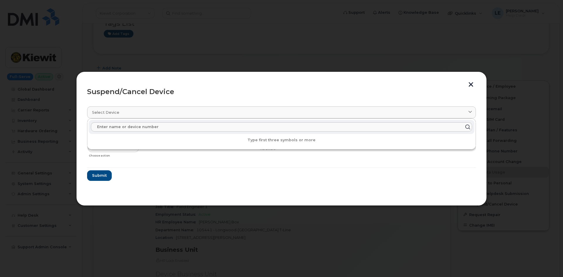
click at [177, 97] on header "Suspend/Cancel Device" at bounding box center [281, 91] width 389 height 19
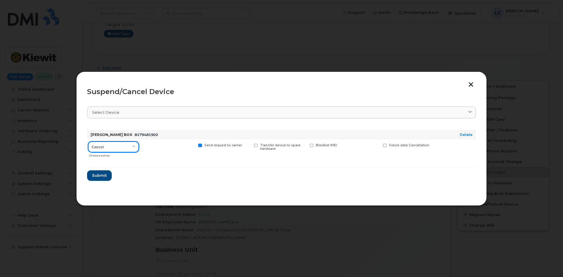
click at [136, 146] on select "Cancel Suspend - Reduced Rate Suspend - Full Rate Suspend - Lost Device/Stolen …" at bounding box center [113, 147] width 50 height 11
select select "[object Object]"
click at [88, 142] on select "Cancel Suspend - Reduced Rate Suspend - Full Rate Suspend - Lost Device/Stolen …" at bounding box center [113, 147] width 50 height 11
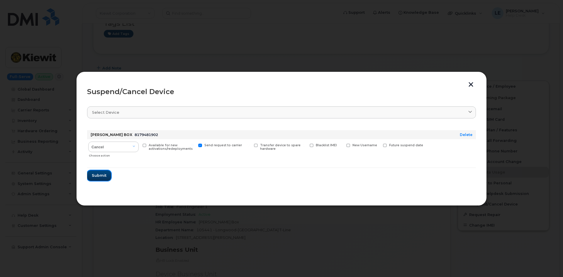
click at [105, 175] on span "Submit" at bounding box center [99, 176] width 15 height 6
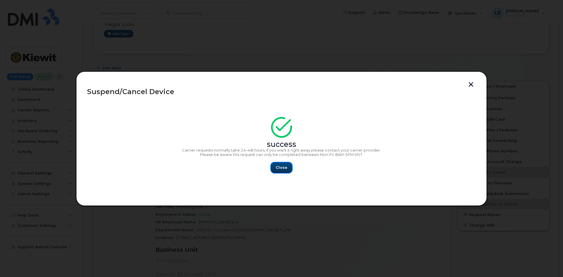
click at [284, 169] on span "Close" at bounding box center [282, 168] width 12 height 6
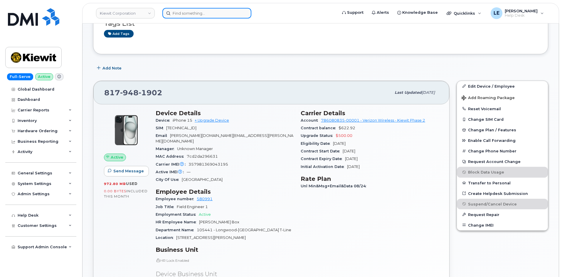
click at [189, 13] on input at bounding box center [206, 13] width 89 height 11
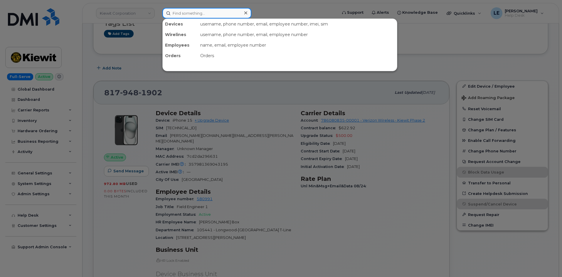
paste input "[EMAIL_ADDRESS][PERSON_NAME][PERSON_NAME][DOMAIN_NAME]"
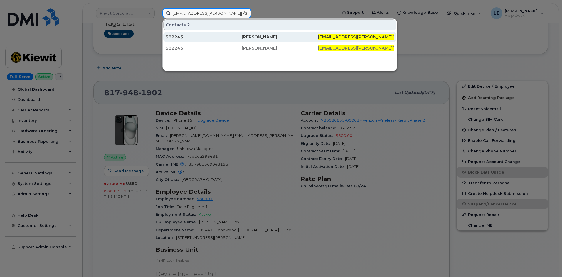
type input "[EMAIL_ADDRESS][PERSON_NAME][PERSON_NAME][DOMAIN_NAME]"
click at [189, 33] on div "582243" at bounding box center [204, 37] width 76 height 11
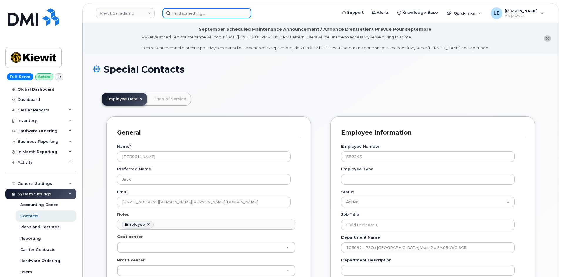
click at [192, 18] on input at bounding box center [206, 13] width 89 height 11
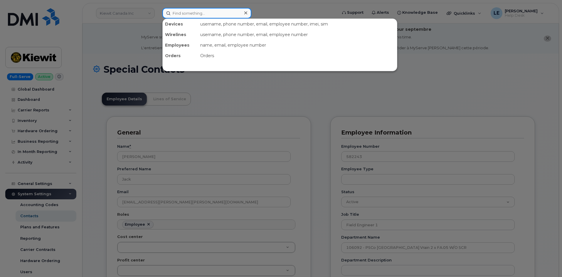
paste input "JACK.MATTERN@KIEWIT.COM"
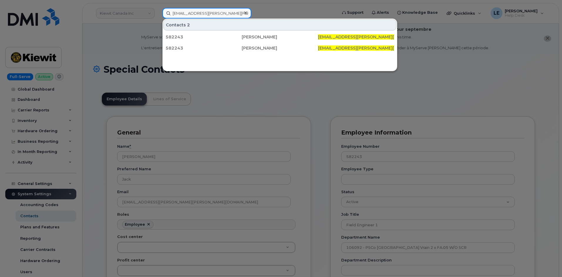
type input "JACK.MATTERN@KIEWIT.COM"
click at [140, 29] on div at bounding box center [281, 138] width 562 height 277
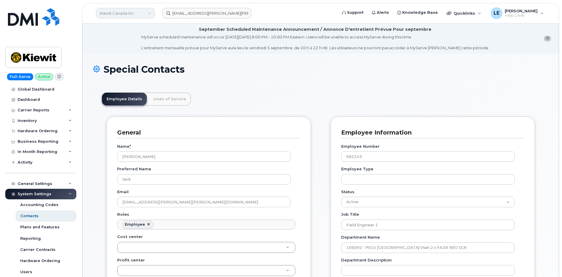
click at [146, 18] on link "Kiewit Canada Inc" at bounding box center [125, 13] width 59 height 11
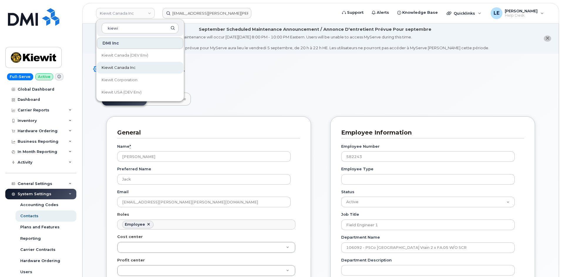
type input "kiewi"
click at [149, 70] on link "Kiewit Canada Inc" at bounding box center [140, 68] width 86 height 12
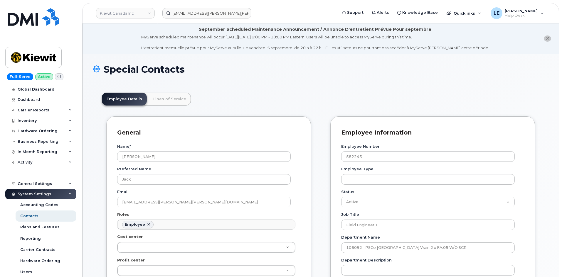
click at [256, 69] on h1 "Special Contacts" at bounding box center [320, 69] width 455 height 10
click at [211, 12] on input "[EMAIL_ADDRESS][PERSON_NAME][PERSON_NAME][DOMAIN_NAME]" at bounding box center [206, 13] width 89 height 11
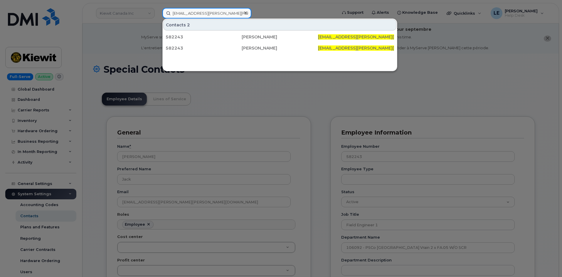
click at [211, 12] on input "[EMAIL_ADDRESS][PERSON_NAME][PERSON_NAME][DOMAIN_NAME]" at bounding box center [206, 13] width 89 height 11
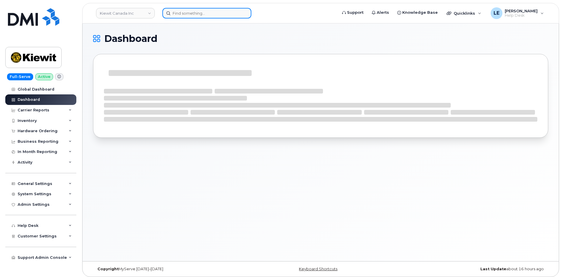
click at [208, 12] on input at bounding box center [206, 13] width 89 height 11
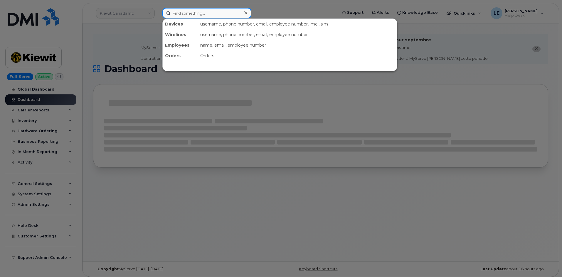
paste input "[EMAIL_ADDRESS][PERSON_NAME][PERSON_NAME][DOMAIN_NAME]"
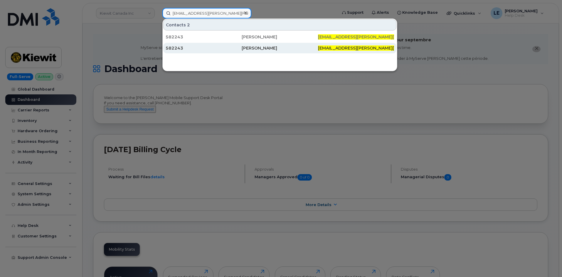
type input "[EMAIL_ADDRESS][PERSON_NAME][PERSON_NAME][DOMAIN_NAME]"
click at [256, 49] on div "[PERSON_NAME]" at bounding box center [280, 48] width 76 height 6
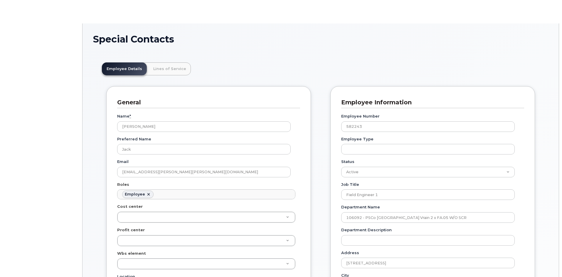
scroll to position [17, 0]
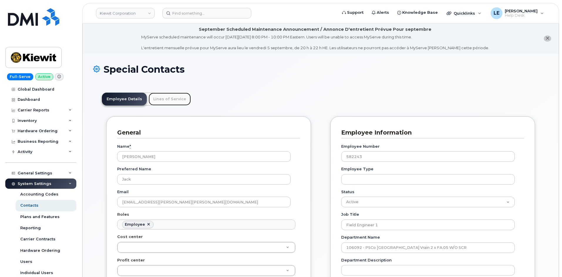
click at [173, 103] on link "Lines of Service" at bounding box center [169, 99] width 42 height 13
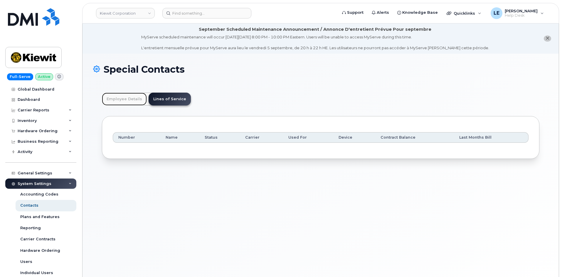
click at [132, 103] on link "Employee Details" at bounding box center [124, 99] width 45 height 13
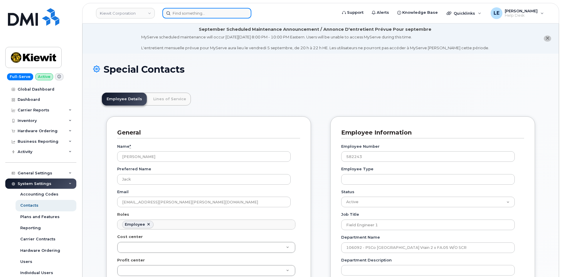
click at [217, 16] on input at bounding box center [206, 13] width 89 height 11
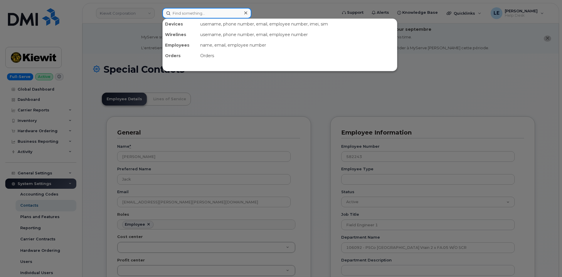
paste input "[EMAIL_ADDRESS][PERSON_NAME][PERSON_NAME][DOMAIN_NAME]"
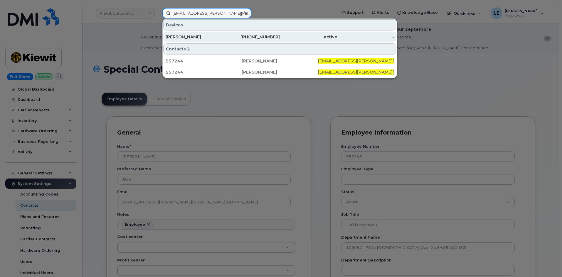
type input "[EMAIL_ADDRESS][PERSON_NAME][PERSON_NAME][DOMAIN_NAME]"
click at [212, 36] on div "[PERSON_NAME]" at bounding box center [194, 37] width 57 height 6
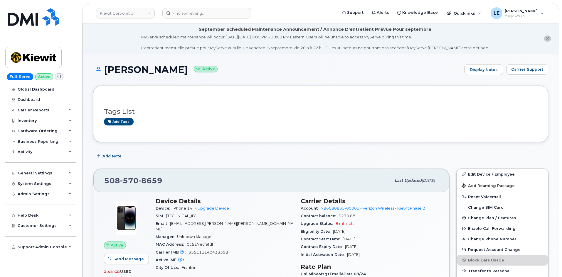
click at [453, 153] on div "Add Note" at bounding box center [320, 156] width 455 height 11
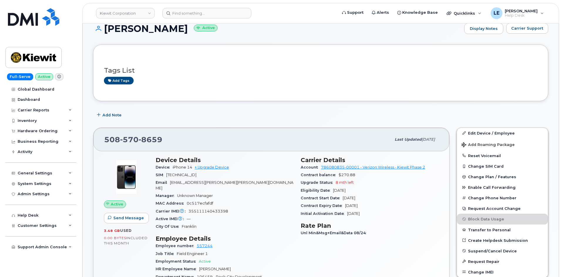
scroll to position [29, 0]
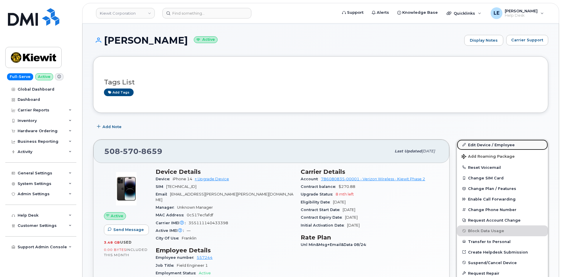
click at [479, 146] on link "Edit Device / Employee" at bounding box center [502, 145] width 91 height 11
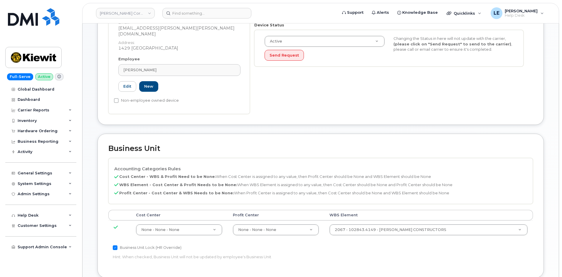
scroll to position [235, 0]
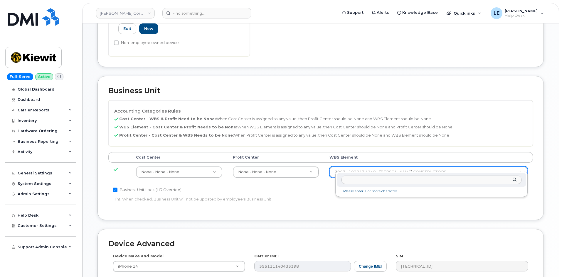
click at [368, 179] on input "text" at bounding box center [431, 180] width 180 height 9
type input "106459.1146"
type input "35545309"
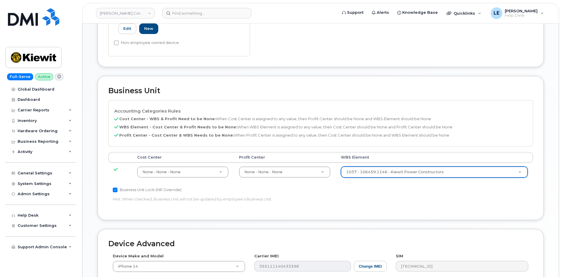
click at [382, 197] on p "Hint: When checked, Business Unit will not be updated by employee's Business Un…" at bounding box center [250, 200] width 274 height 6
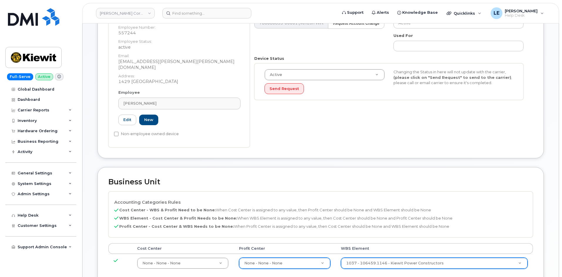
scroll to position [264, 0]
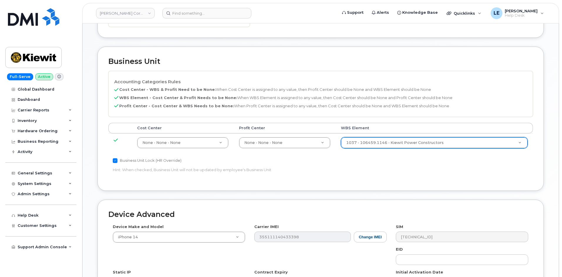
click at [411, 185] on div "Business Unit Accounting Categories Rules Cost Center - WBS & Profit Need to be…" at bounding box center [320, 119] width 446 height 144
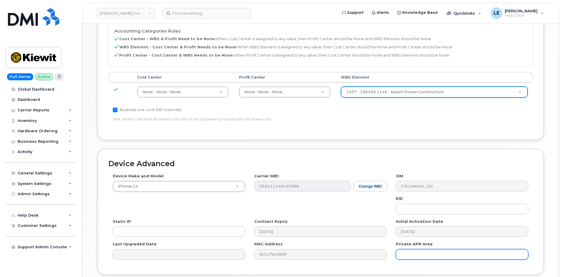
scroll to position [356, 0]
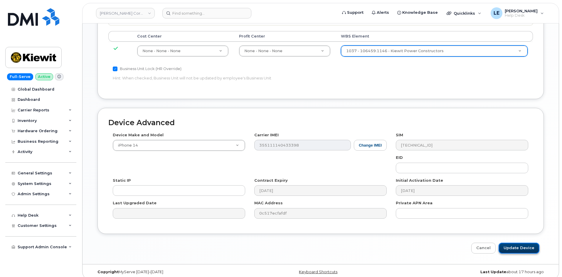
click at [516, 244] on input "Update Device" at bounding box center [518, 248] width 41 height 11
type input "Saving..."
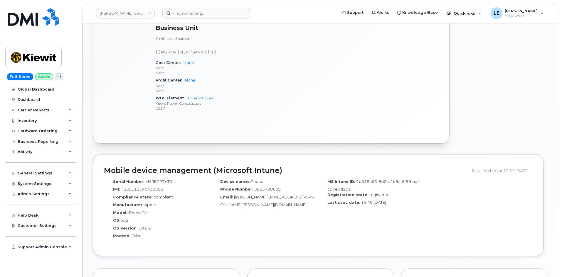
scroll to position [284, 0]
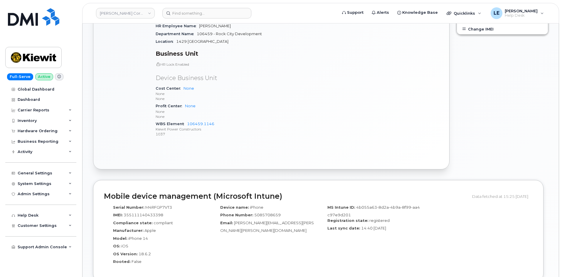
click at [228, 5] on header "Kiewit Corporation Support Alerts Knowledge Base Quicklinks Suspend / Cancel De…" at bounding box center [320, 13] width 477 height 21
click at [226, 9] on input at bounding box center [206, 13] width 89 height 11
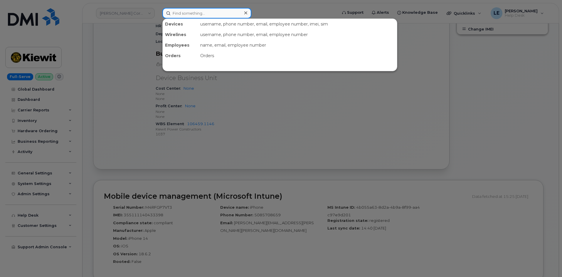
paste input "[PERSON_NAME][EMAIL_ADDRESS][PERSON_NAME][PERSON_NAME][DOMAIN_NAME]"
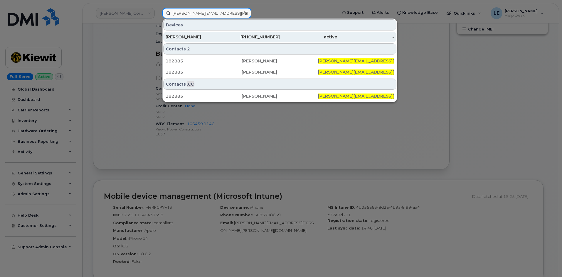
type input "[PERSON_NAME][EMAIL_ADDRESS][PERSON_NAME][PERSON_NAME][DOMAIN_NAME]"
click at [254, 34] on div "312-288-5830" at bounding box center [251, 37] width 57 height 11
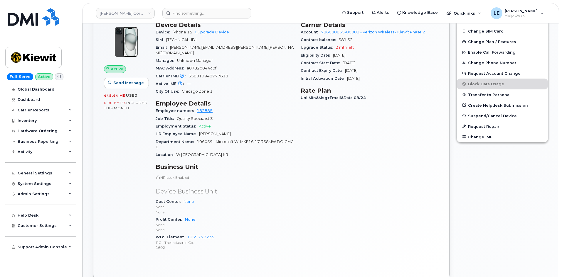
scroll to position [117, 0]
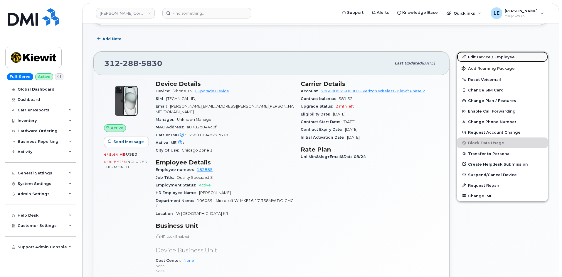
click at [466, 57] on link "Edit Device / Employee" at bounding box center [502, 57] width 91 height 11
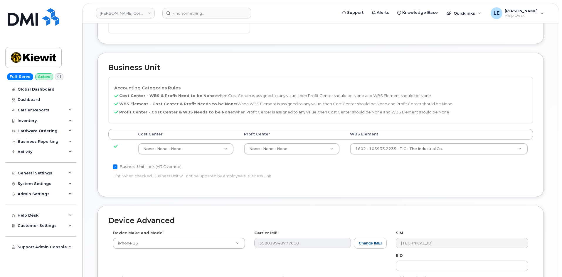
scroll to position [264, 0]
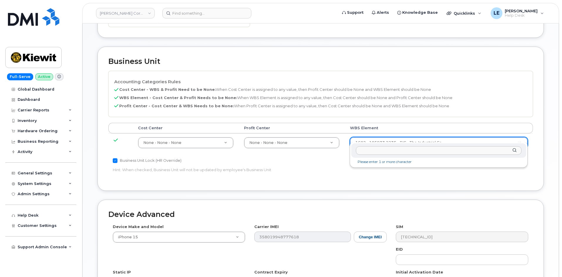
click at [385, 148] on input "text" at bounding box center [439, 150] width 166 height 9
type input "106059.1085"
type input "29973553"
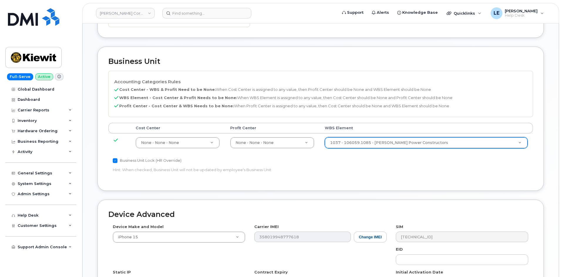
click at [386, 158] on div "Business Unit Lock (HR Override) Hint: When checked, Business Unit will not be …" at bounding box center [249, 166] width 283 height 18
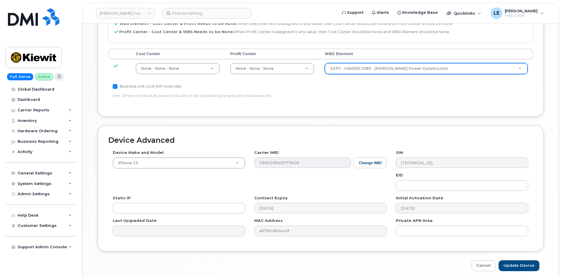
scroll to position [356, 0]
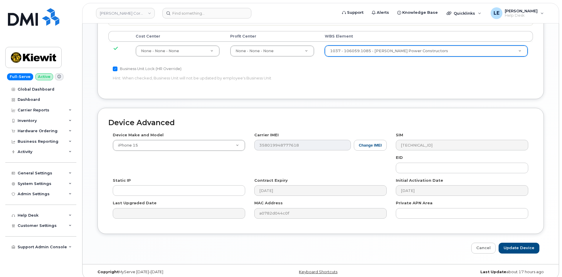
click at [508, 236] on div "Device Advanced Device Make and Model iPhone 15 Android TCL 502 Watch Apple Wat…" at bounding box center [320, 181] width 455 height 146
click at [509, 243] on input "Update Device" at bounding box center [518, 248] width 41 height 11
type input "Saving..."
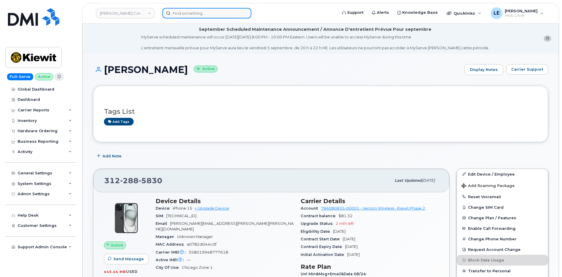
click at [183, 16] on input at bounding box center [206, 13] width 89 height 11
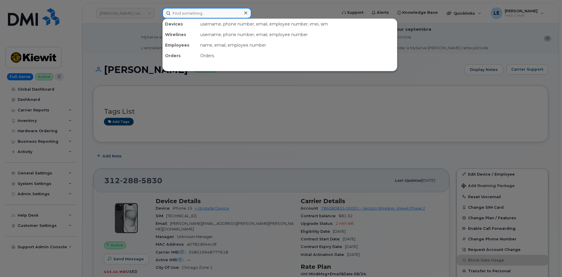
paste input "[EMAIL_ADDRESS][PERSON_NAME][PERSON_NAME][DOMAIN_NAME]"
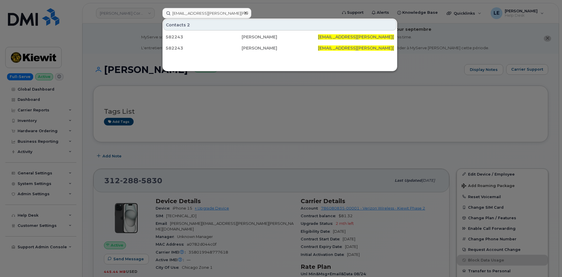
click at [126, 79] on div at bounding box center [281, 138] width 562 height 277
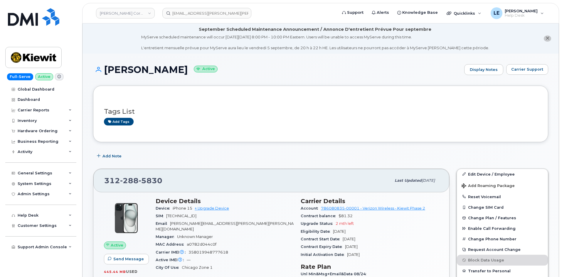
click at [197, 7] on header "[PERSON_NAME] Corporation [EMAIL_ADDRESS][PERSON_NAME][PERSON_NAME][DOMAIN_NAME…" at bounding box center [320, 13] width 477 height 21
click at [195, 12] on input "[EMAIL_ADDRESS][PERSON_NAME][PERSON_NAME][DOMAIN_NAME]" at bounding box center [206, 13] width 89 height 11
click at [195, 12] on input "JACK.MATTERN@KIEWIT.COM" at bounding box center [206, 13] width 89 height 11
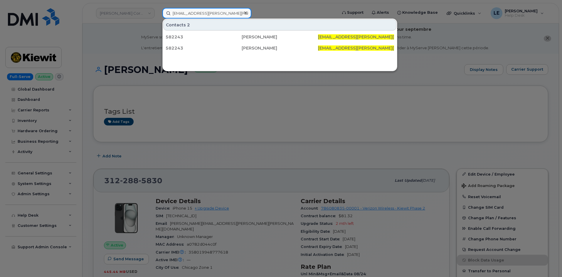
click at [195, 12] on input "[EMAIL_ADDRESS][PERSON_NAME][PERSON_NAME][DOMAIN_NAME]" at bounding box center [206, 13] width 89 height 11
paste input "GREGORY.DEMEL"
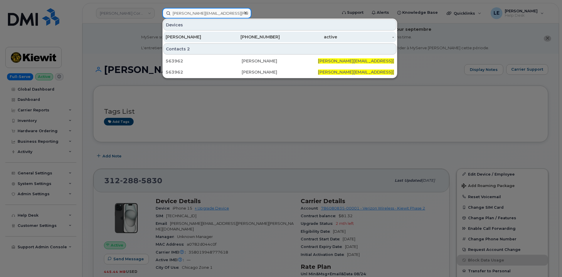
type input "[PERSON_NAME][EMAIL_ADDRESS][PERSON_NAME][PERSON_NAME][DOMAIN_NAME]"
click at [221, 39] on div "[PERSON_NAME]" at bounding box center [194, 37] width 57 height 6
click at [213, 36] on div "[PERSON_NAME]" at bounding box center [194, 37] width 57 height 6
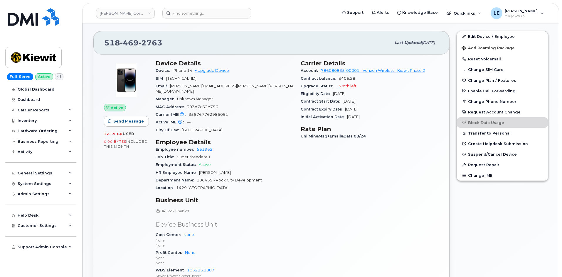
scroll to position [117, 0]
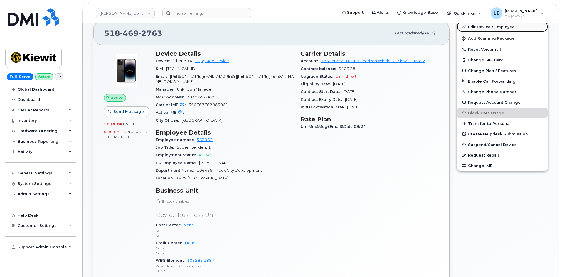
click at [470, 28] on link "Edit Device / Employee" at bounding box center [502, 26] width 91 height 11
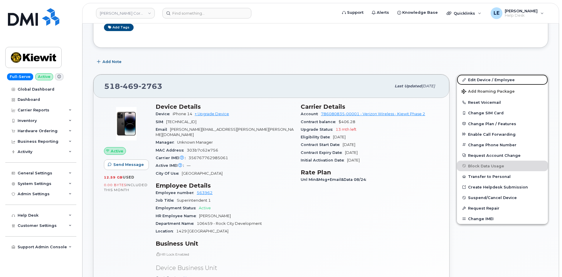
scroll to position [59, 0]
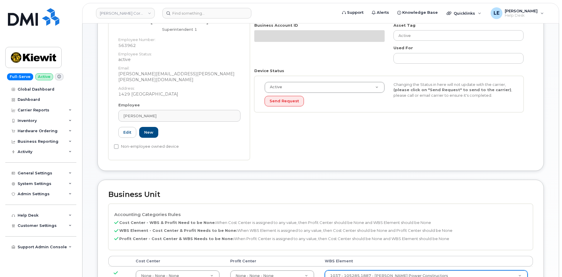
scroll to position [205, 0]
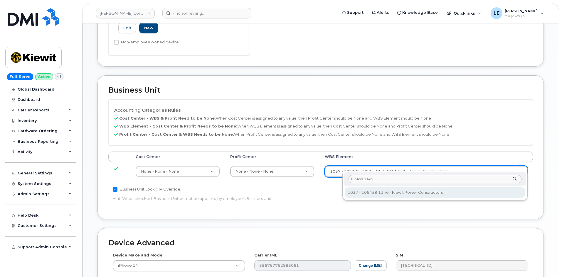
type input "106459.1146"
type input "35545309"
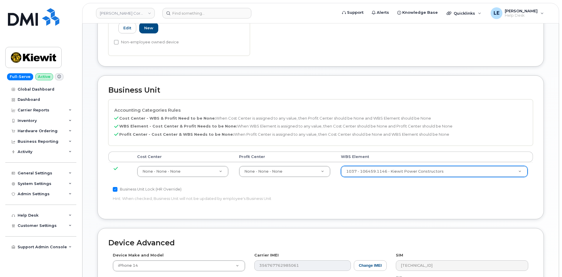
click at [385, 196] on p "Hint: When checked, Business Unit will not be updated by employee's Business Un…" at bounding box center [250, 199] width 274 height 6
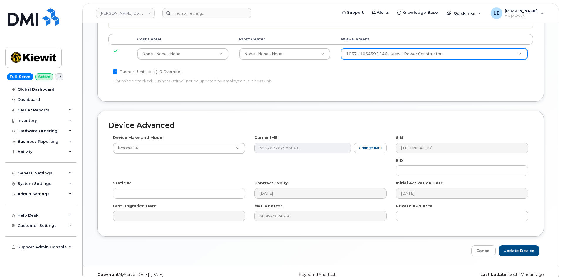
scroll to position [326, 0]
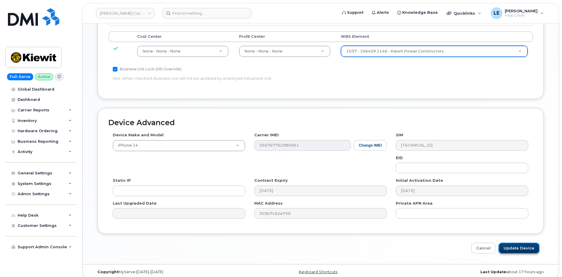
click at [512, 243] on input "Update Device" at bounding box center [518, 248] width 41 height 11
type input "Saving..."
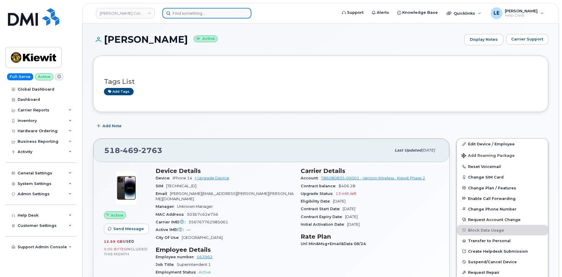
click at [207, 15] on input at bounding box center [206, 13] width 89 height 11
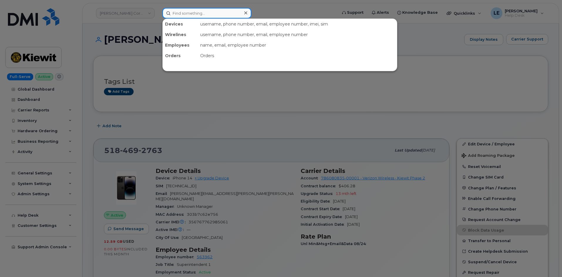
paste input "[EMAIL_ADDRESS][PERSON_NAME][PERSON_NAME][DOMAIN_NAME]"
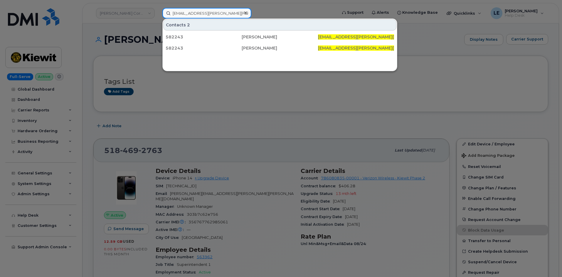
type input "[EMAIL_ADDRESS][PERSON_NAME][PERSON_NAME][DOMAIN_NAME]"
click at [339, 36] on span "[EMAIL_ADDRESS][PERSON_NAME][PERSON_NAME][DOMAIN_NAME]" at bounding box center [391, 36] width 146 height 5
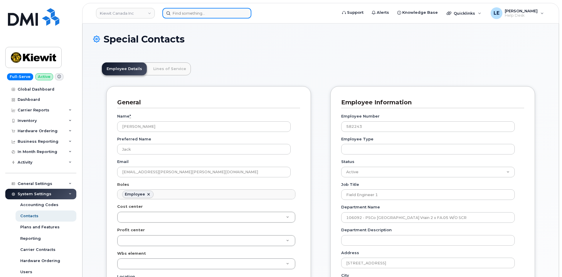
click at [190, 15] on input at bounding box center [206, 13] width 89 height 11
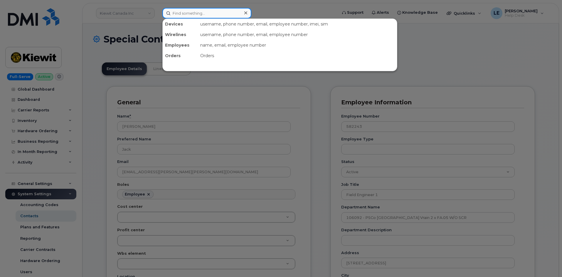
paste input "[EMAIL_ADDRESS][PERSON_NAME][PERSON_NAME][DOMAIN_NAME]"
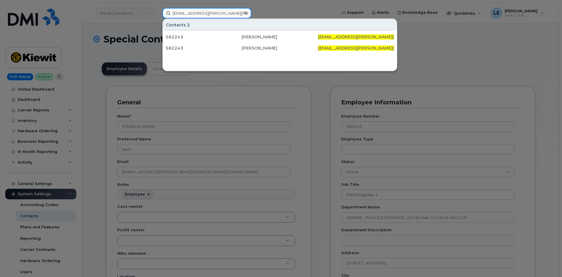
type input "[EMAIL_ADDRESS][PERSON_NAME][PERSON_NAME][DOMAIN_NAME]"
click at [244, 12] on icon at bounding box center [245, 13] width 3 height 5
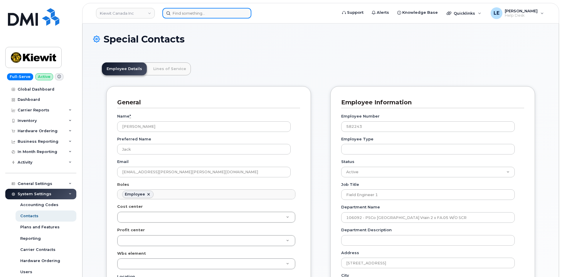
click at [227, 12] on input at bounding box center [206, 13] width 89 height 11
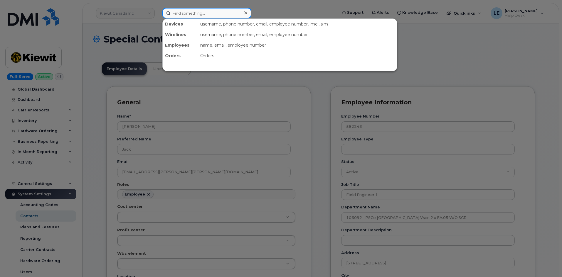
paste input "Jack Mattern"
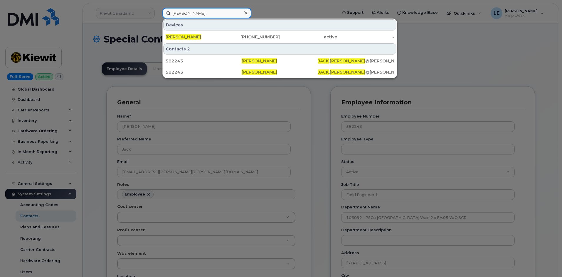
type input "Jack Mattern"
click at [193, 43] on div "Contacts 2 582243 Jack Mattern JACK . MATTERN @KIEWIT.COM 582243 Jack Mattern J…" at bounding box center [280, 60] width 234 height 35
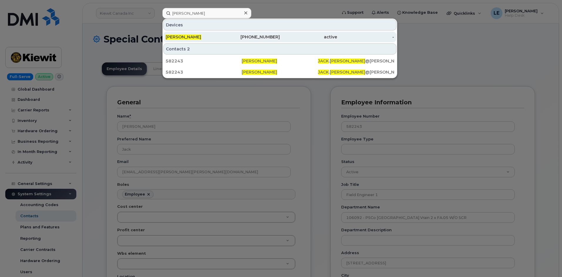
click at [194, 40] on div "JACK MATTERN" at bounding box center [194, 37] width 57 height 11
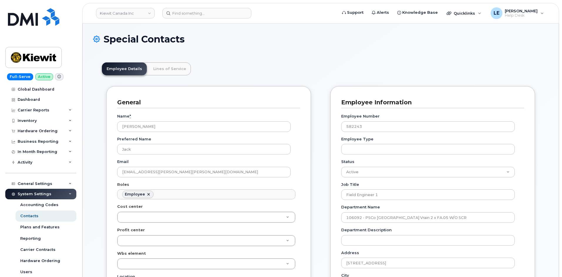
scroll to position [33, 0]
click at [199, 13] on input at bounding box center [206, 13] width 89 height 11
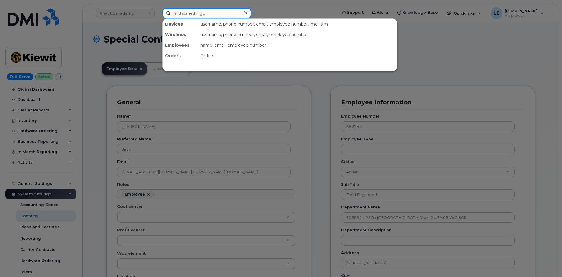
click at [205, 10] on input at bounding box center [206, 13] width 89 height 11
paste input "[PERSON_NAME][EMAIL_ADDRESS][PERSON_NAME][PERSON_NAME][DOMAIN_NAME]"
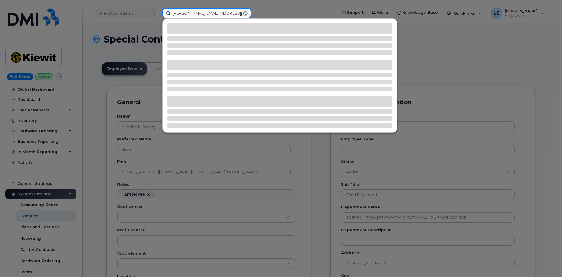
type input "[PERSON_NAME][EMAIL_ADDRESS][PERSON_NAME][PERSON_NAME][DOMAIN_NAME]"
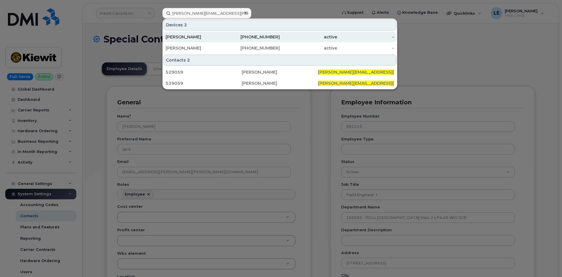
click at [206, 34] on div "[PERSON_NAME]" at bounding box center [194, 37] width 57 height 11
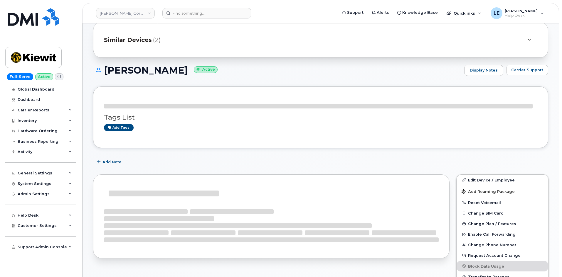
scroll to position [29, 0]
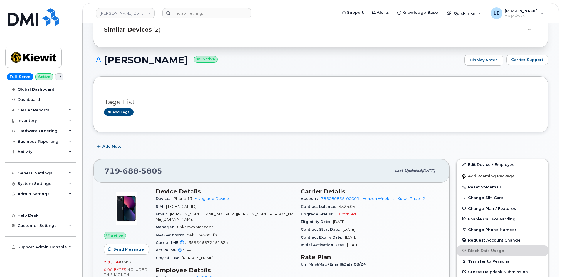
click at [141, 32] on span "Similar Devices" at bounding box center [128, 30] width 48 height 9
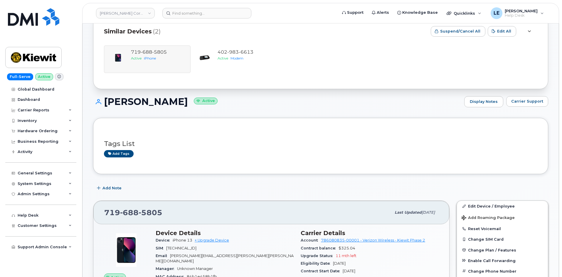
click at [312, 211] on div "[PHONE_NUMBER]" at bounding box center [247, 213] width 287 height 12
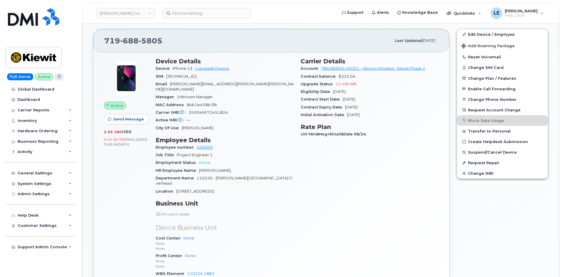
scroll to position [117, 0]
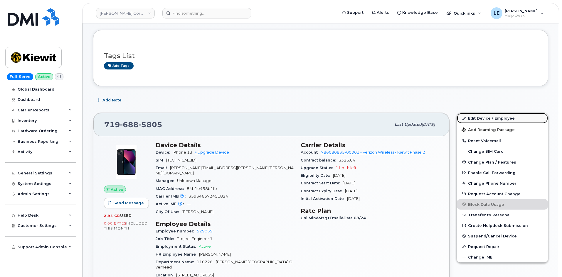
click at [478, 120] on link "Edit Device / Employee" at bounding box center [502, 118] width 91 height 11
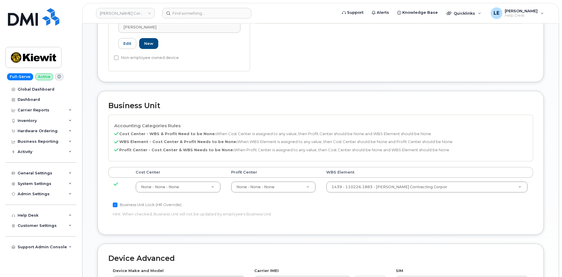
scroll to position [264, 0]
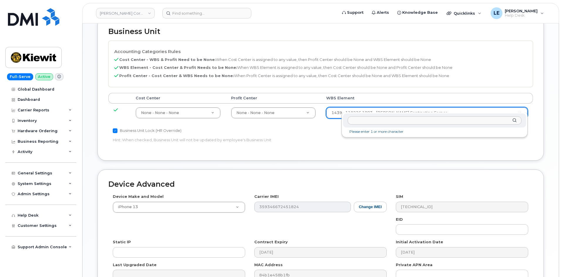
click at [358, 119] on input "text" at bounding box center [434, 121] width 174 height 9
type input "110226.1883"
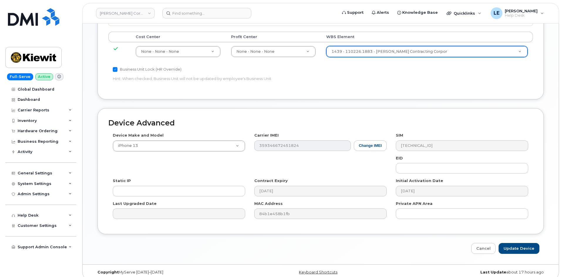
scroll to position [326, 0]
click at [518, 243] on input "Update Device" at bounding box center [518, 248] width 41 height 11
type input "Saving..."
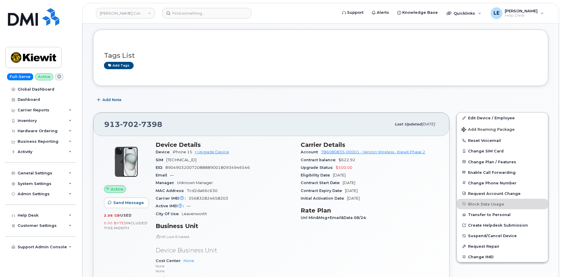
scroll to position [23, 0]
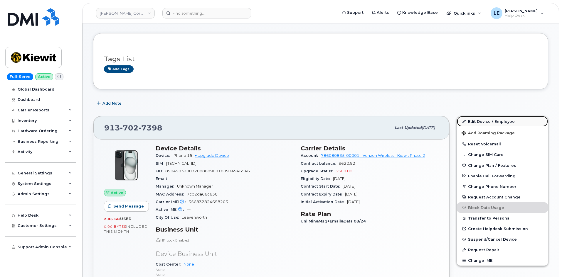
click at [482, 123] on link "Edit Device / Employee" at bounding box center [502, 121] width 91 height 11
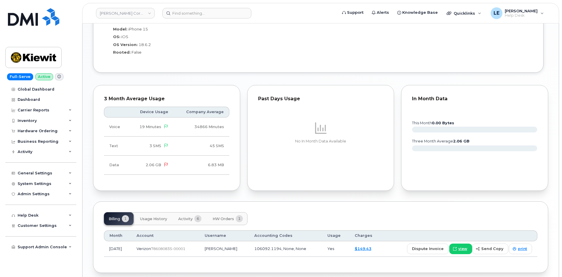
scroll to position [433, 0]
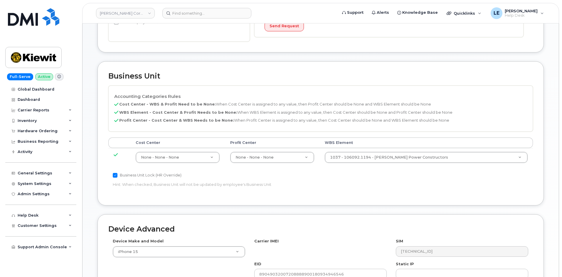
scroll to position [288, 0]
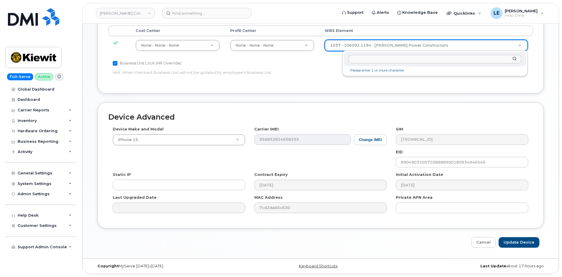
click at [364, 58] on input "text" at bounding box center [434, 59] width 173 height 9
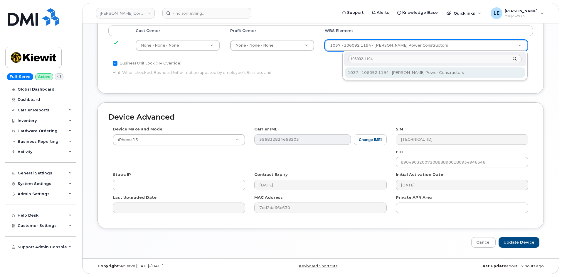
type input "106092.1194"
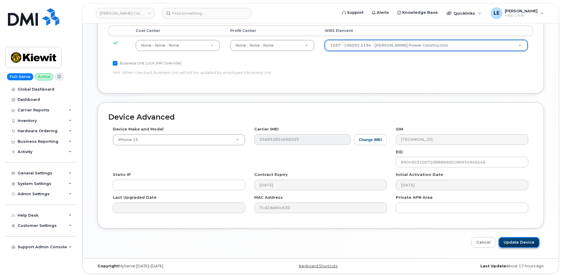
click at [512, 246] on input "Update Device" at bounding box center [518, 242] width 41 height 11
type input "Saving..."
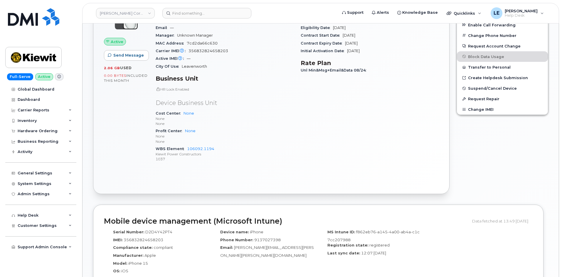
scroll to position [205, 0]
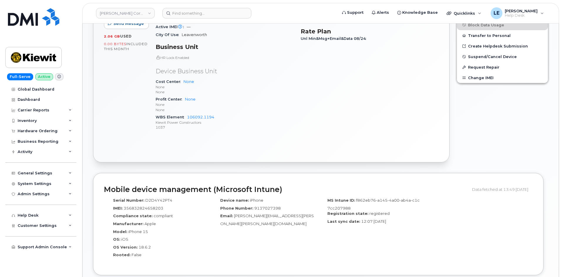
click at [165, 159] on div "Active Send Message 2.06 GB  used 0.00 Bytes  included this month Device Detail…" at bounding box center [271, 59] width 356 height 205
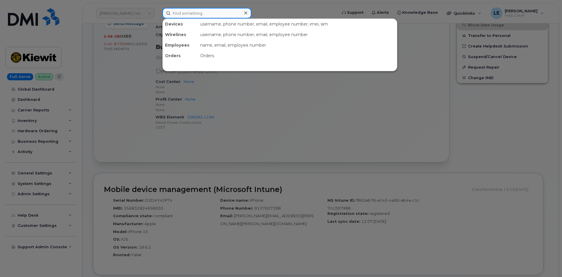
click at [202, 16] on input at bounding box center [206, 13] width 89 height 11
paste input "[PERSON_NAME][EMAIL_ADDRESS][PERSON_NAME][DOMAIN_NAME]"
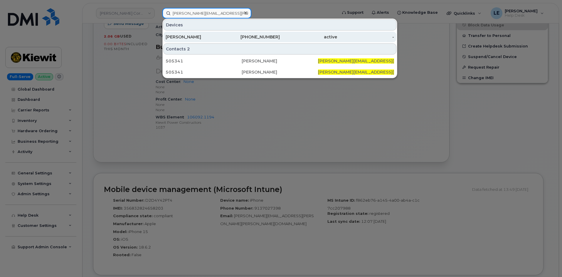
type input "[PERSON_NAME][EMAIL_ADDRESS][PERSON_NAME][DOMAIN_NAME]"
click at [193, 35] on div "[PERSON_NAME]" at bounding box center [194, 37] width 57 height 6
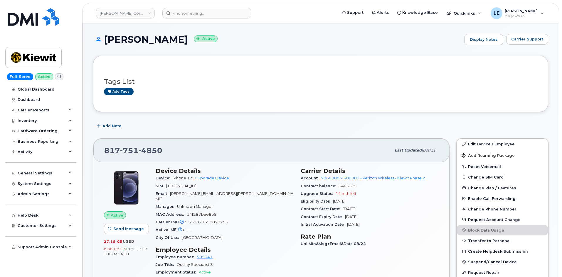
click at [237, 121] on div "Add Note" at bounding box center [320, 126] width 455 height 11
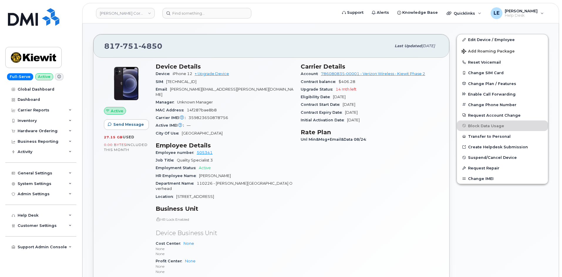
scroll to position [29, 0]
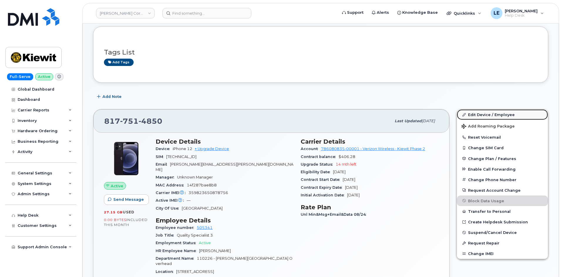
click at [472, 114] on link "Edit Device / Employee" at bounding box center [502, 114] width 91 height 11
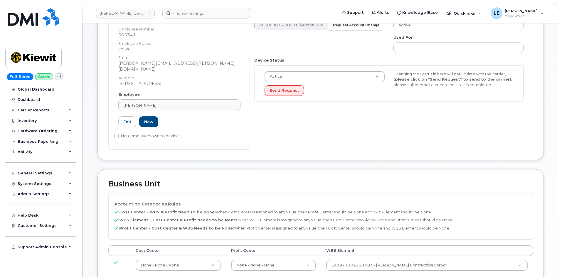
scroll to position [176, 0]
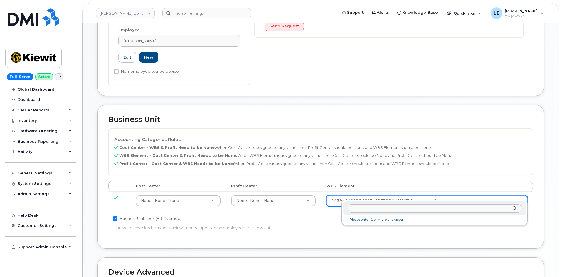
click at [366, 210] on input "text" at bounding box center [434, 209] width 174 height 9
type input "110226.1883"
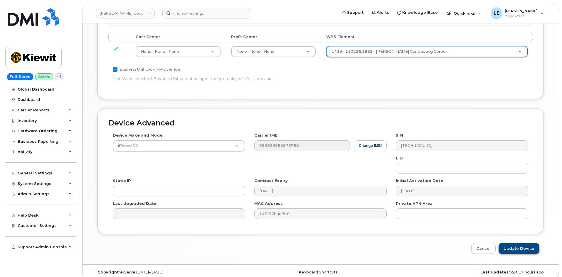
scroll to position [326, 0]
click at [530, 243] on input "Update Device" at bounding box center [518, 248] width 41 height 11
type input "Saving..."
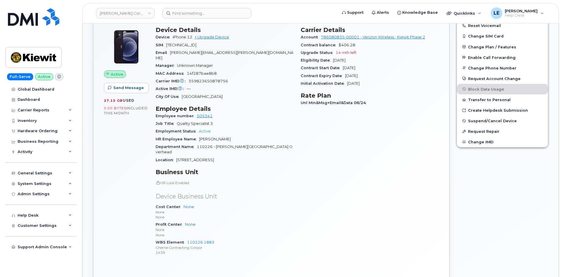
scroll to position [88, 0]
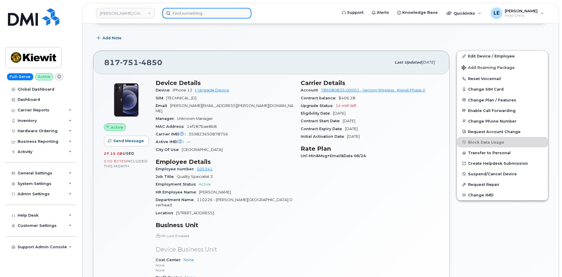
click at [189, 8] on input at bounding box center [206, 13] width 89 height 11
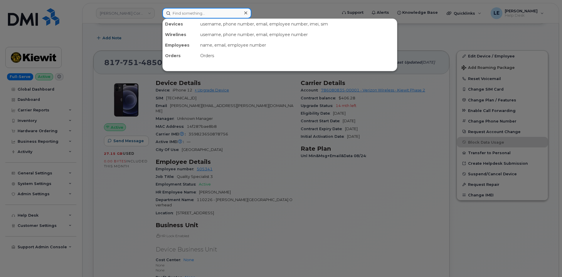
paste input "[PERSON_NAME][EMAIL_ADDRESS][PERSON_NAME][DOMAIN_NAME]"
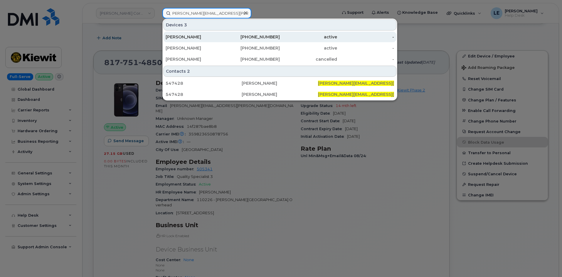
type input "[PERSON_NAME][EMAIL_ADDRESS][PERSON_NAME][DOMAIN_NAME]"
click at [195, 33] on div "[PERSON_NAME]" at bounding box center [194, 37] width 57 height 11
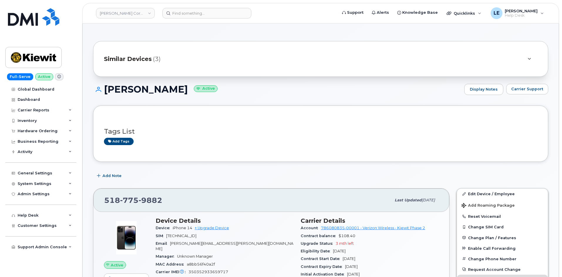
click at [121, 55] on span "Similar Devices" at bounding box center [128, 59] width 48 height 9
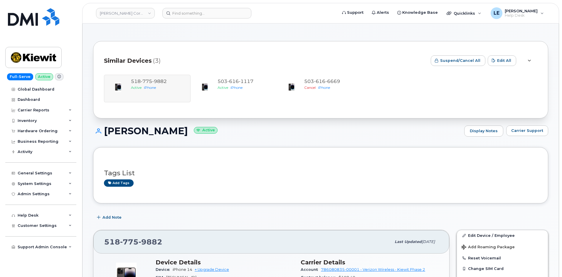
click at [120, 55] on div "Similar Devices (3)" at bounding box center [265, 61] width 322 height 18
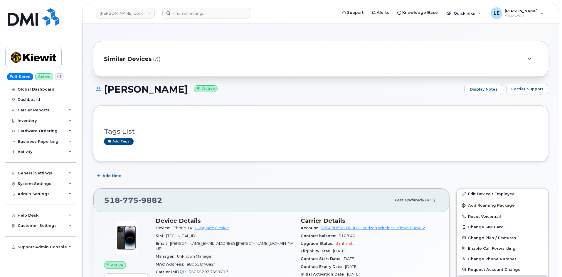
click at [178, 67] on div "Similar Devices (3)" at bounding box center [320, 59] width 455 height 36
click at [153, 63] on span "(3)" at bounding box center [157, 59] width 8 height 9
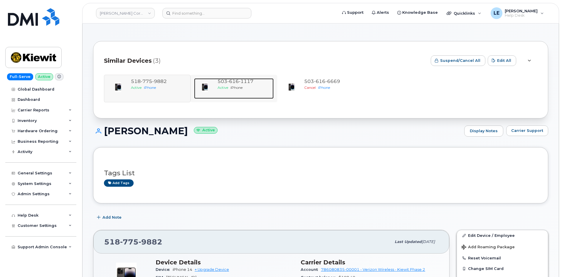
click at [255, 83] on div "503 616 1117" at bounding box center [244, 81] width 54 height 7
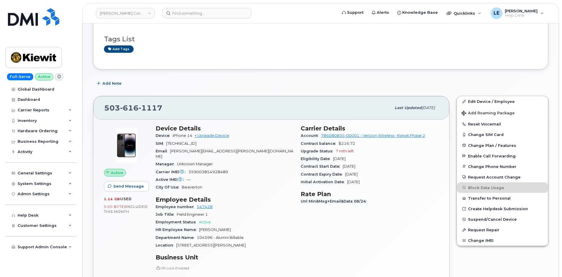
scroll to position [59, 0]
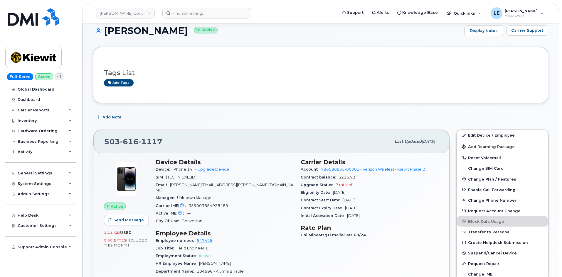
click at [175, 71] on h3 "Tags List" at bounding box center [320, 72] width 433 height 7
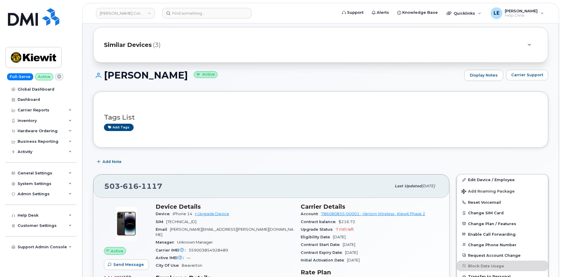
scroll to position [0, 0]
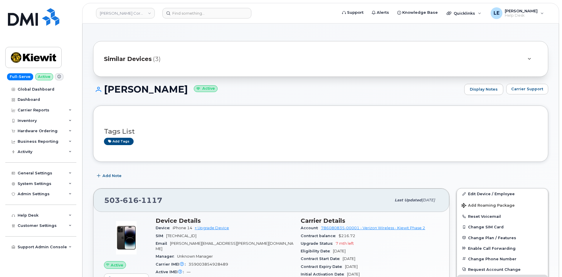
click at [177, 62] on div "Similar Devices (3)" at bounding box center [312, 59] width 417 height 14
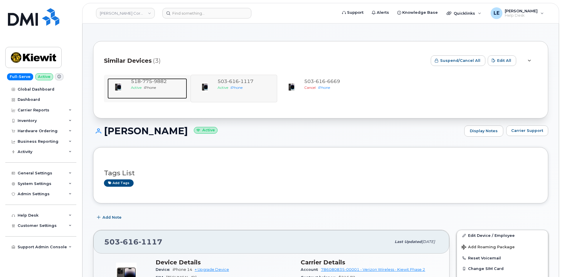
click at [160, 92] on div "[PHONE_NUMBER] Active iPhone" at bounding box center [158, 88] width 58 height 21
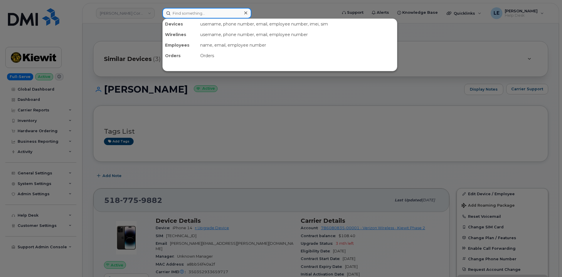
click at [172, 17] on input at bounding box center [206, 13] width 89 height 11
paste input "[PERSON_NAME][EMAIL_ADDRESS][PERSON_NAME][DOMAIN_NAME]"
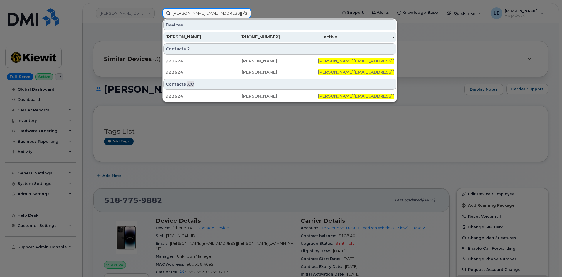
type input "[PERSON_NAME][EMAIL_ADDRESS][PERSON_NAME][DOMAIN_NAME]"
click at [203, 34] on div "[PERSON_NAME]" at bounding box center [194, 37] width 57 height 11
click at [202, 36] on div "[PERSON_NAME]" at bounding box center [194, 37] width 57 height 6
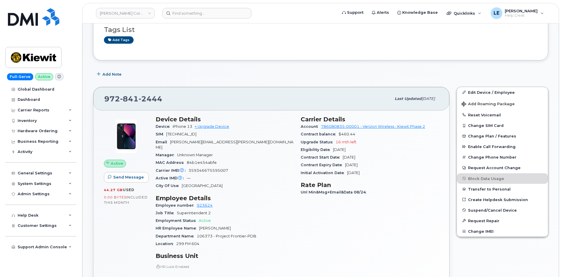
scroll to position [29, 0]
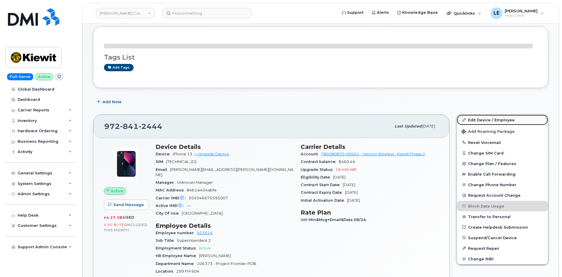
click at [472, 119] on link "Edit Device / Employee" at bounding box center [502, 120] width 91 height 11
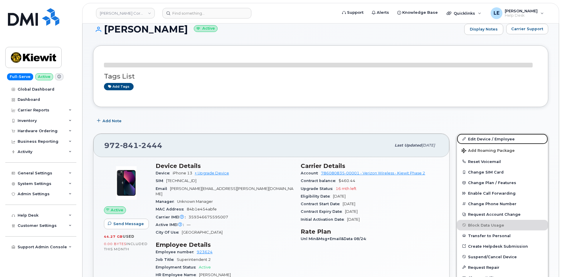
scroll to position [0, 0]
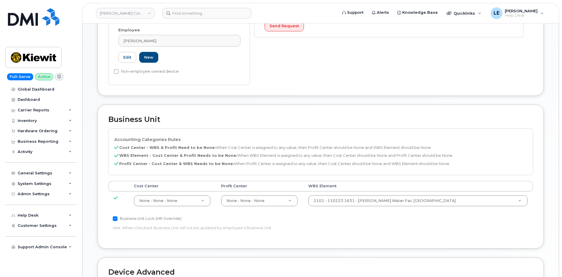
scroll to position [235, 0]
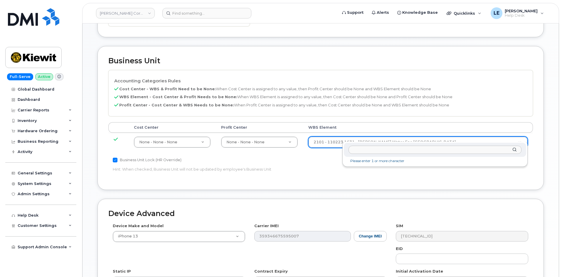
click at [364, 154] on input "text" at bounding box center [434, 150] width 173 height 9
type input "106373.1081"
type input "35050978"
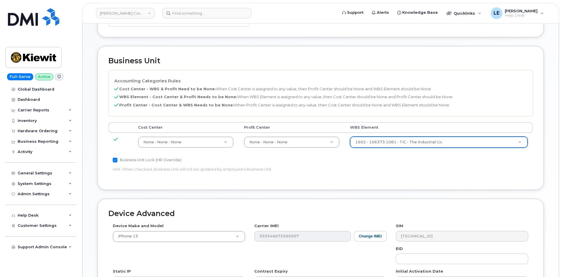
click at [336, 144] on td "None - None - None None - None - None Unknown - Unknown - Unknown" at bounding box center [292, 142] width 106 height 18
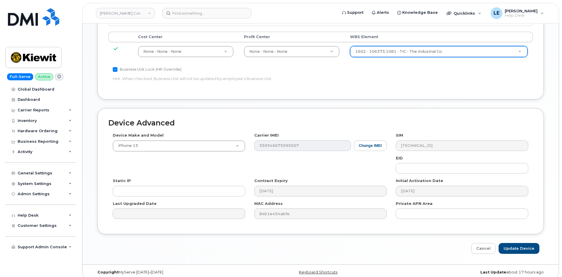
scroll to position [326, 0]
click at [519, 247] on input "Update Device" at bounding box center [518, 248] width 41 height 11
type input "Saving..."
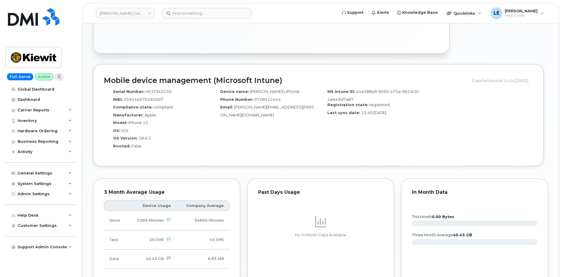
scroll to position [342, 0]
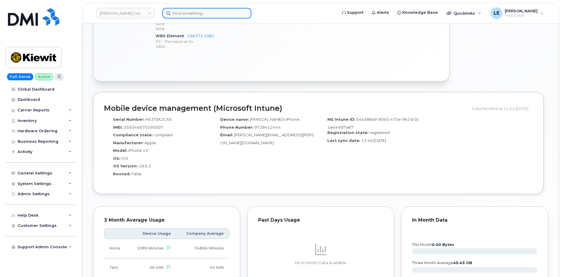
click at [189, 15] on input at bounding box center [206, 13] width 89 height 11
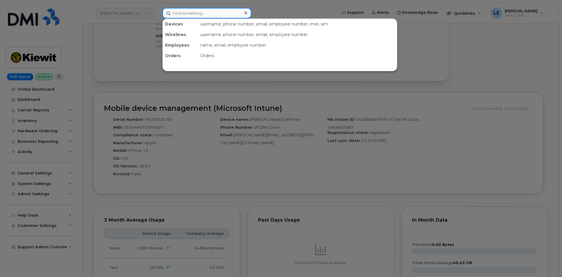
paste input "JIMMY.MCAVOY@KIEWIT.COM"
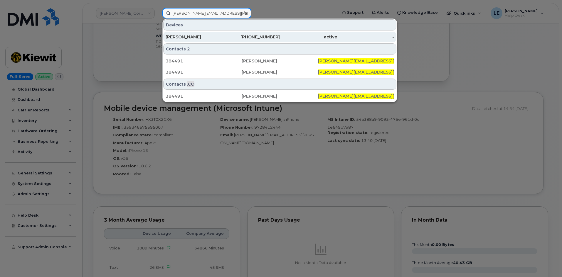
type input "JIMMY.MCAVOY@KIEWIT.COM"
click at [192, 40] on div "JIMMY MCAVOY" at bounding box center [194, 37] width 57 height 6
click at [180, 38] on div "JIMMY MCAVOY" at bounding box center [194, 37] width 57 height 6
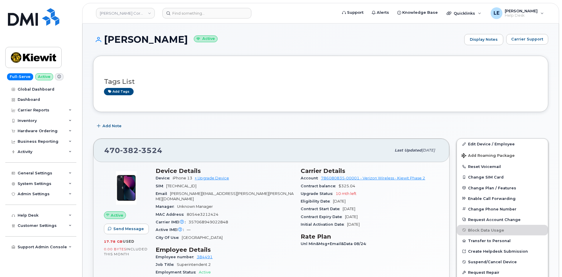
drag, startPoint x: 301, startPoint y: 117, endPoint x: 296, endPoint y: 114, distance: 5.5
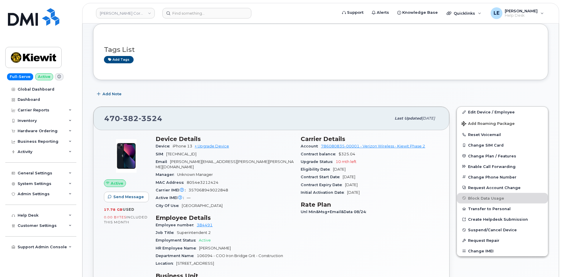
scroll to position [29, 0]
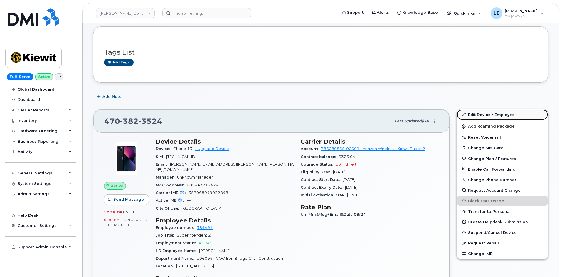
click at [467, 115] on link "Edit Device / Employee" at bounding box center [502, 114] width 91 height 11
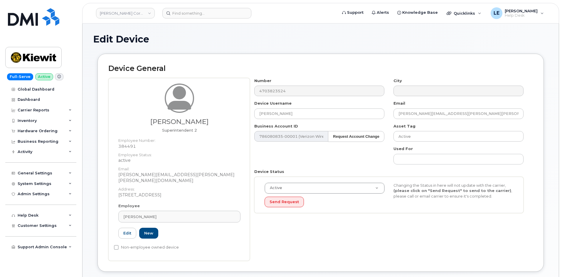
click at [384, 108] on div "Device Username [PERSON_NAME]" at bounding box center [319, 110] width 139 height 18
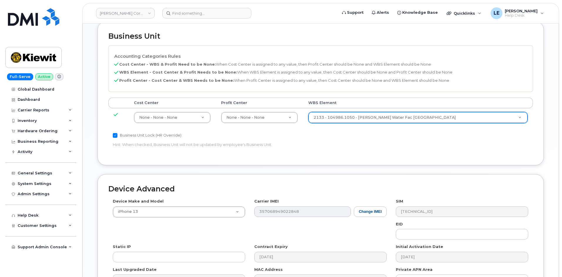
scroll to position [264, 0]
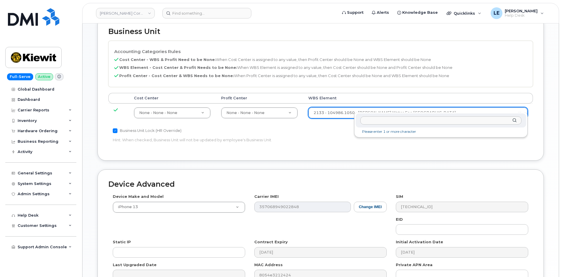
click at [385, 119] on input "text" at bounding box center [440, 121] width 161 height 9
type input "106094.1431"
type input "30507933"
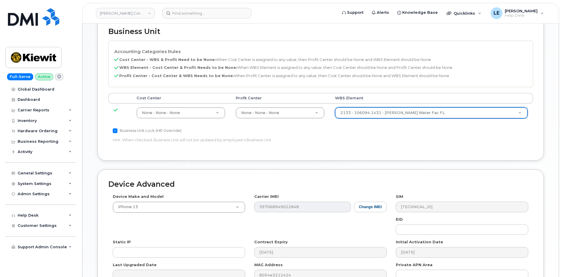
click at [389, 134] on div "Business Unit Lock (HR Override) Hint: When checked, Business Unit will not be …" at bounding box center [249, 136] width 283 height 18
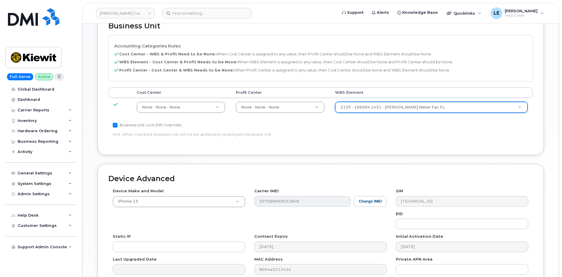
scroll to position [326, 0]
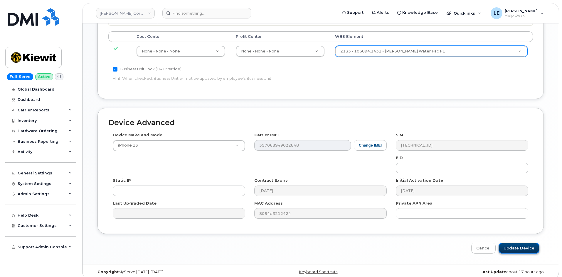
click at [527, 246] on input "Update Device" at bounding box center [518, 248] width 41 height 11
type input "Saving..."
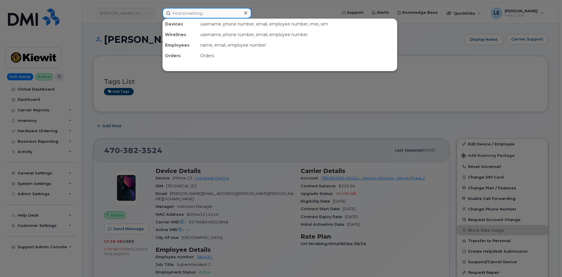
click at [178, 16] on input at bounding box center [206, 13] width 89 height 11
paste input "[PERSON_NAME]"
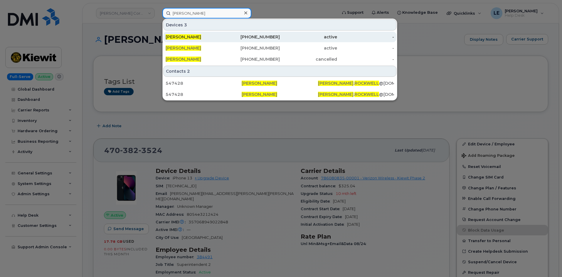
type input "[PERSON_NAME]"
click at [178, 35] on span "[PERSON_NAME]" at bounding box center [184, 36] width 36 height 5
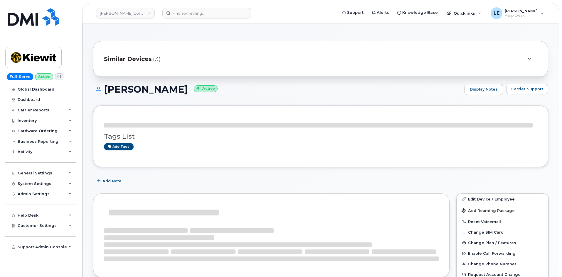
click at [158, 65] on div "Similar Devices (3)" at bounding box center [312, 59] width 417 height 14
